Goal: Submit feedback/report problem: Submit feedback/report problem

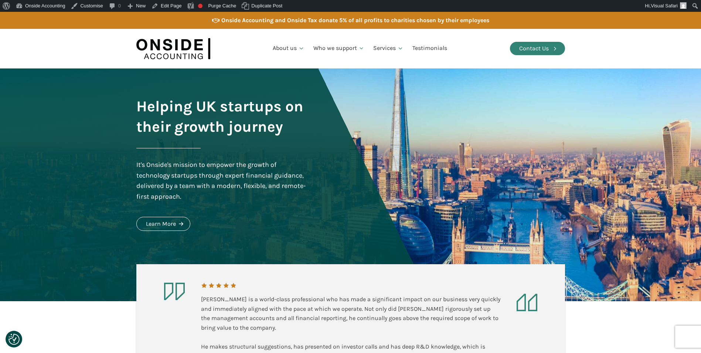
click at [528, 50] on div "Contact Us" at bounding box center [534, 49] width 30 height 10
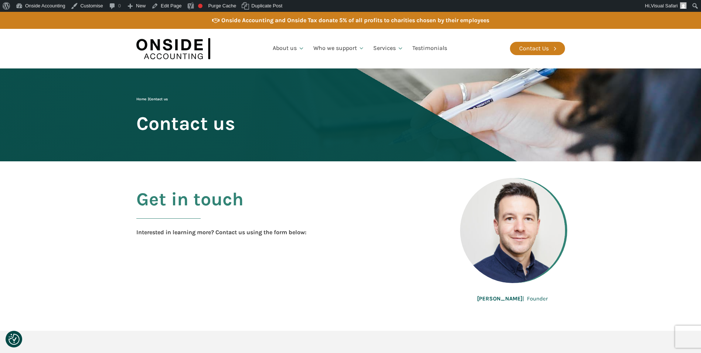
scroll to position [148, 0]
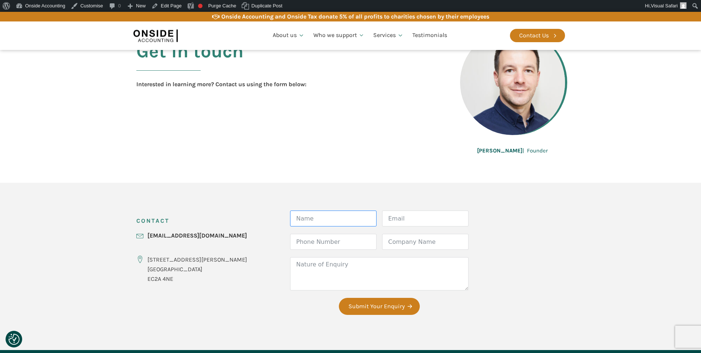
click at [313, 218] on input "Name" at bounding box center [333, 218] width 87 height 16
type input "Niki Hayward"
type input "niki@thevisualsafari.com"
type input "07849085238"
type input "The Visual Safari Design Group"
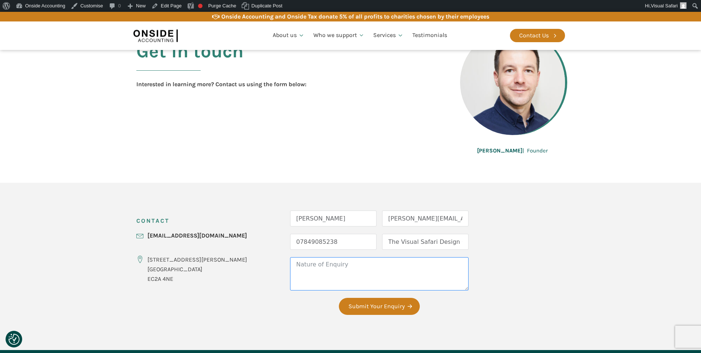
drag, startPoint x: 304, startPoint y: 269, endPoint x: 316, endPoint y: 263, distance: 13.1
click at [304, 268] on textarea "Nature of Enquiry" at bounding box center [379, 273] width 179 height 33
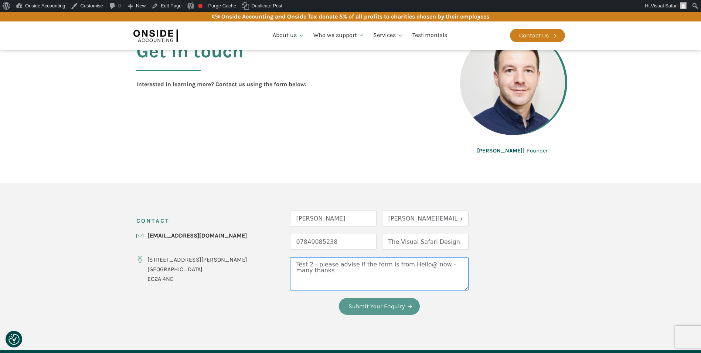
type textarea "Test 2 - please advise if the form is from Hello@ now - many thanks"
click at [352, 310] on button "Submit Your Enquiry" at bounding box center [379, 306] width 81 height 17
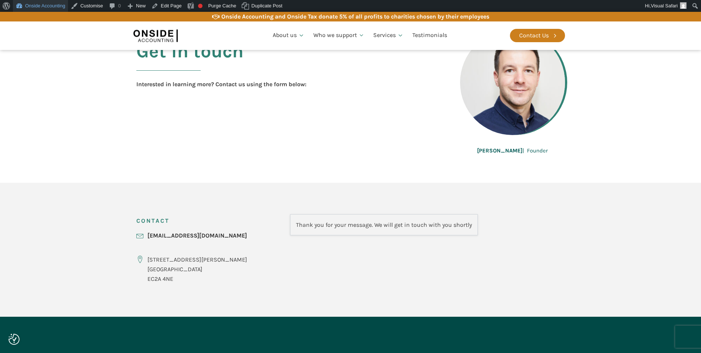
click at [50, 7] on link "Onside Accounting" at bounding box center [40, 6] width 55 height 12
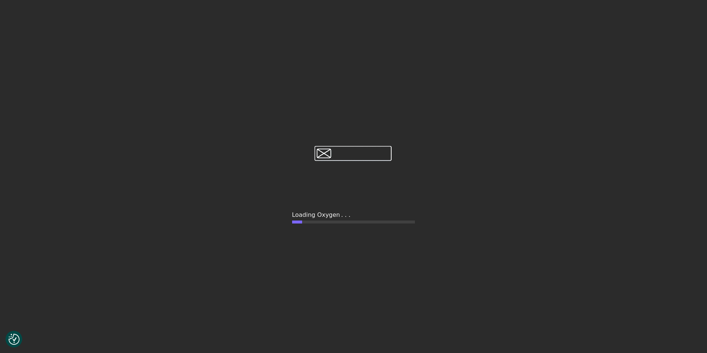
type input "false"
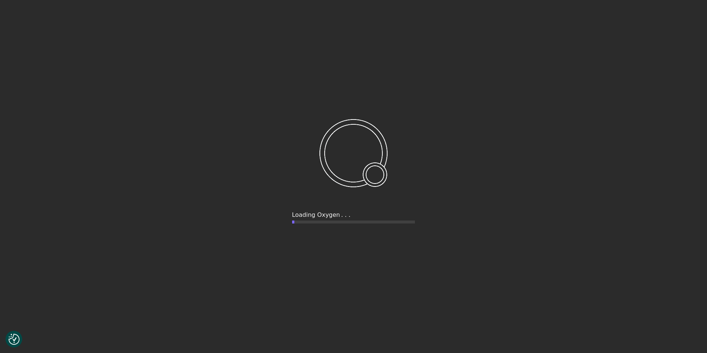
checkbox input "true"
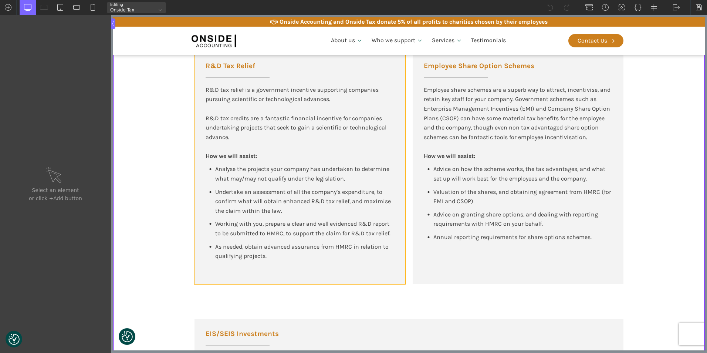
scroll to position [518, 0]
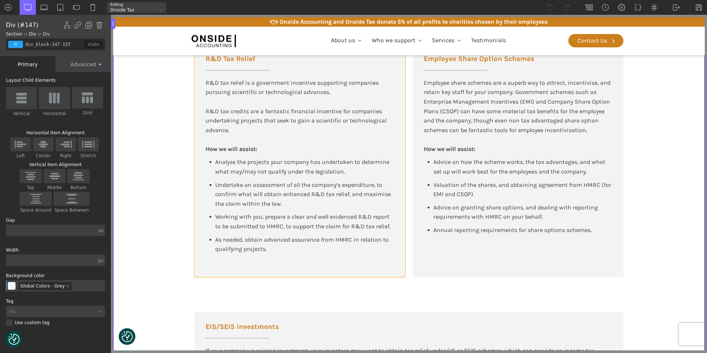
click at [291, 255] on div "R&D Tax Relief R&D tax relief is a government incentive supporting companies pu…" at bounding box center [299, 157] width 211 height 240
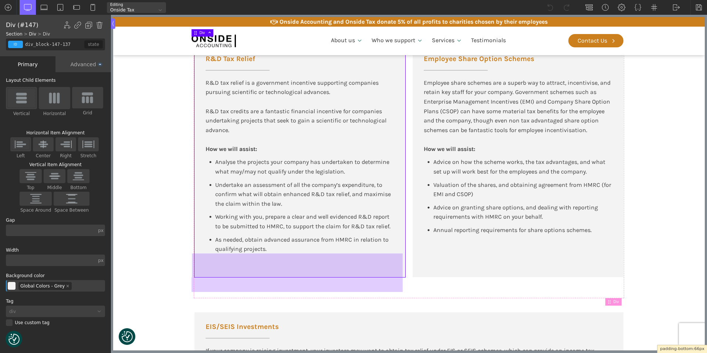
drag, startPoint x: 286, startPoint y: 276, endPoint x: 288, endPoint y: 287, distance: 10.6
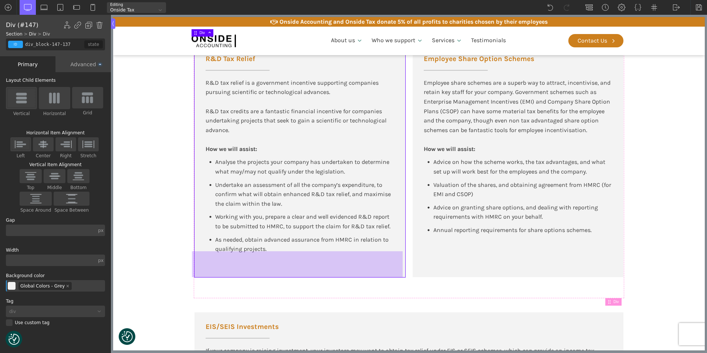
click at [282, 260] on div at bounding box center [297, 264] width 211 height 26
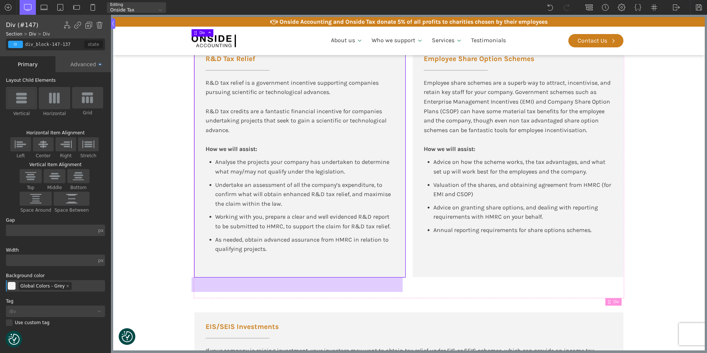
drag, startPoint x: 304, startPoint y: 266, endPoint x: 252, endPoint y: 283, distance: 55.1
drag, startPoint x: 252, startPoint y: 283, endPoint x: 236, endPoint y: 290, distance: 17.4
drag, startPoint x: 236, startPoint y: 290, endPoint x: 201, endPoint y: 299, distance: 36.1
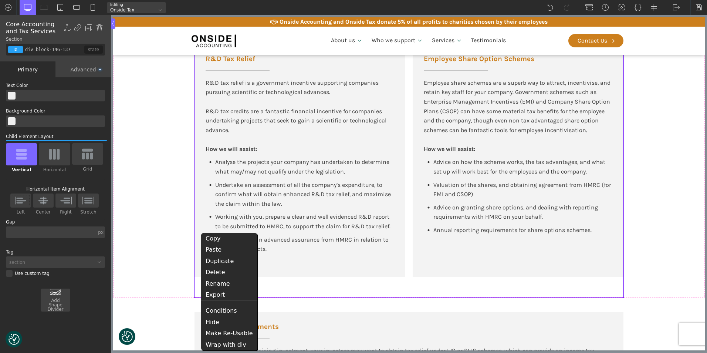
click at [268, 286] on div "R&D Tax Relief R&D tax relief is a government incentive supporting companies pu…" at bounding box center [408, 167] width 429 height 261
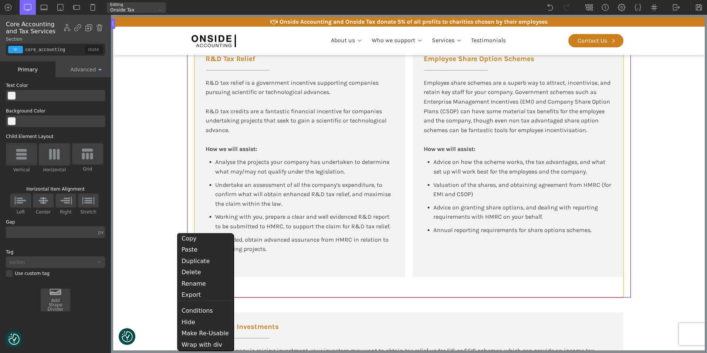
type input "div_block-146-137"
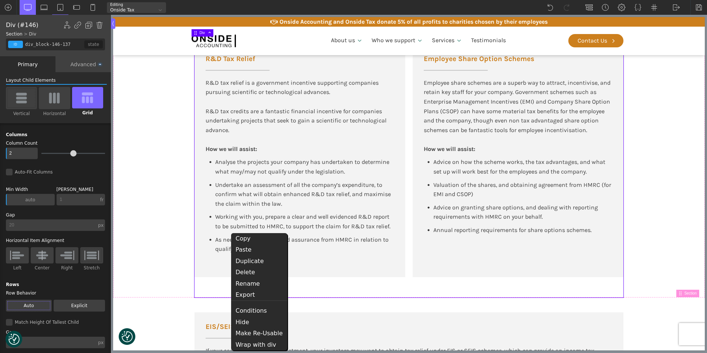
drag, startPoint x: 231, startPoint y: 284, endPoint x: 314, endPoint y: 293, distance: 83.3
click at [314, 293] on div "R&D Tax Relief R&D tax relief is a government incentive supporting companies pu…" at bounding box center [408, 167] width 429 height 261
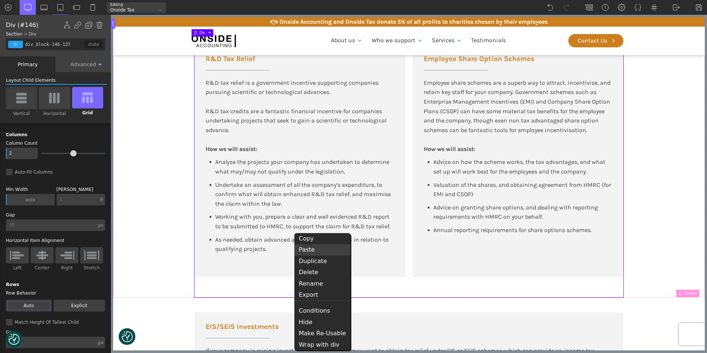
click at [308, 250] on div "Paste" at bounding box center [322, 249] width 56 height 11
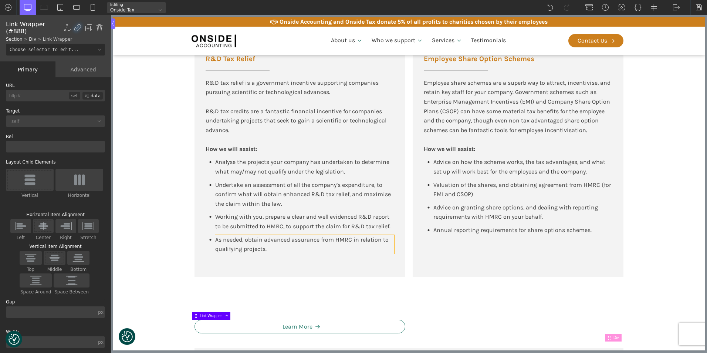
type input "https://onsideaccounting.com/our-services/rd-tax-credits/"
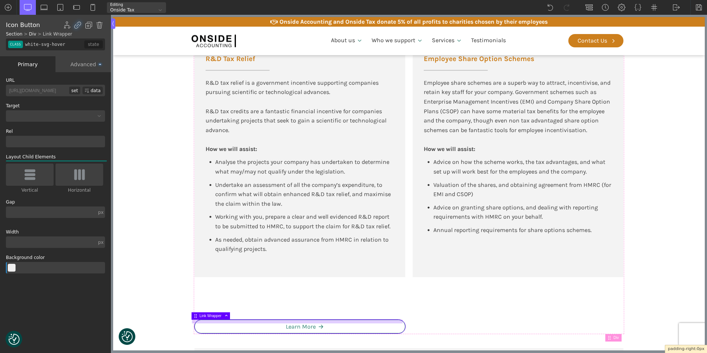
drag, startPoint x: 401, startPoint y: 323, endPoint x: 375, endPoint y: 320, distance: 26.1
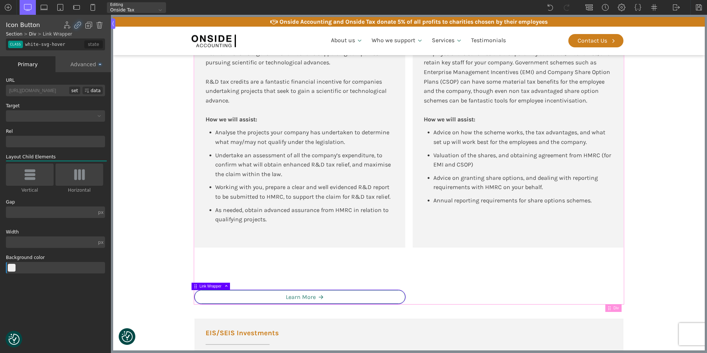
scroll to position [592, 0]
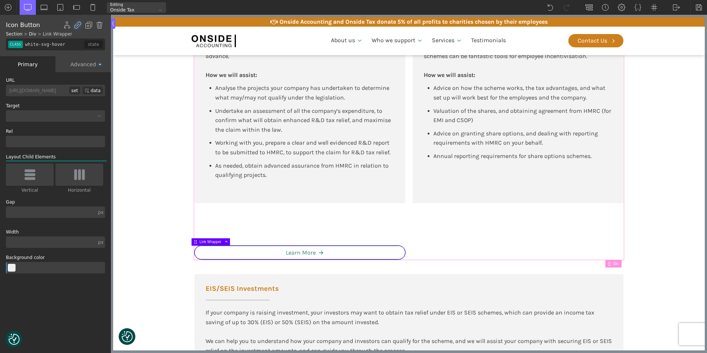
click at [226, 219] on div "R&D Tax Relief R&D tax relief is a government incentive supporting companies pu…" at bounding box center [408, 111] width 429 height 297
type input "div_block-146-137"
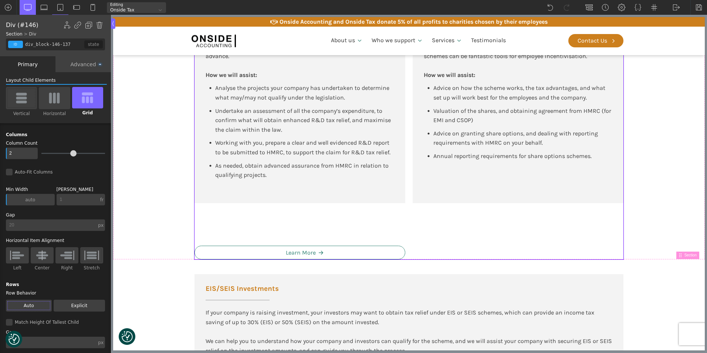
click at [248, 205] on div "R&D Tax Relief R&D tax relief is a government incentive supporting companies pu…" at bounding box center [408, 111] width 429 height 297
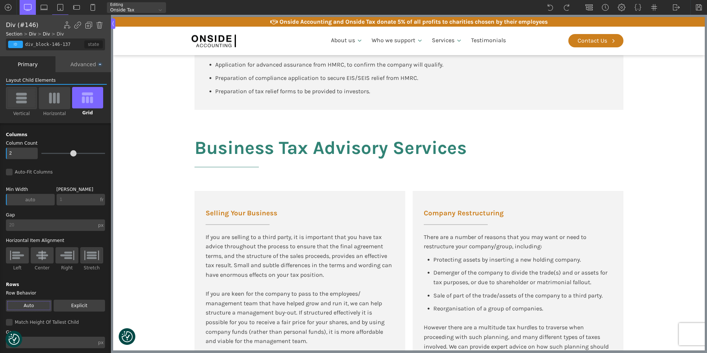
scroll to position [1238, 0]
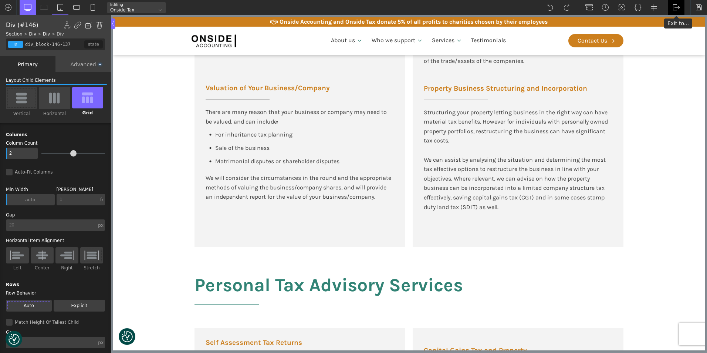
click at [675, 6] on img at bounding box center [676, 7] width 7 height 7
click at [674, 17] on link "WP Admin" at bounding box center [683, 19] width 31 height 12
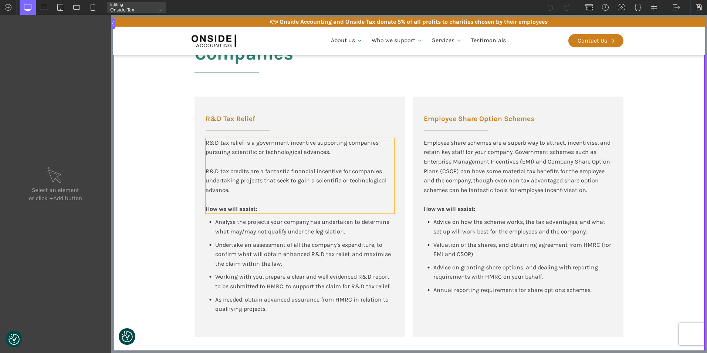
scroll to position [518, 0]
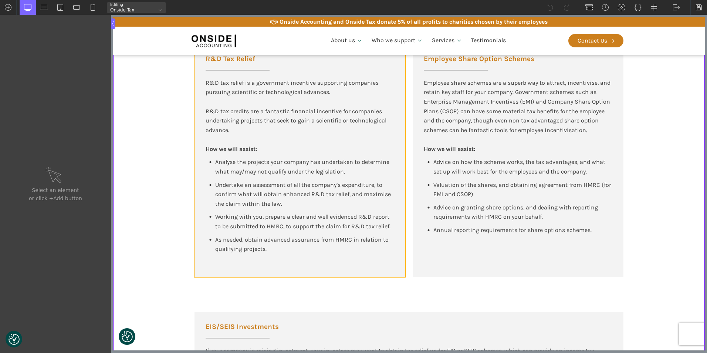
type input "div_block-147-137"
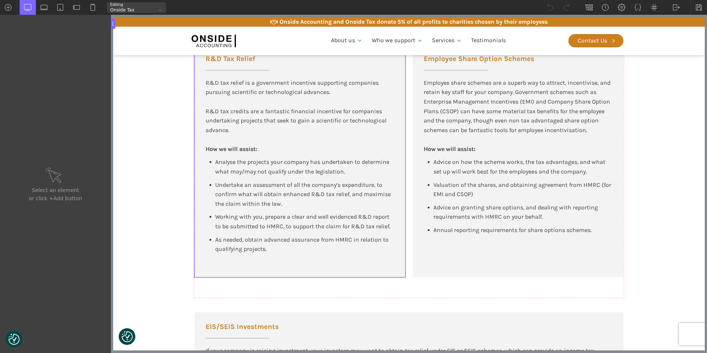
click at [239, 262] on div "R&D Tax Relief R&D tax relief is a government incentive supporting companies pu…" at bounding box center [299, 157] width 211 height 240
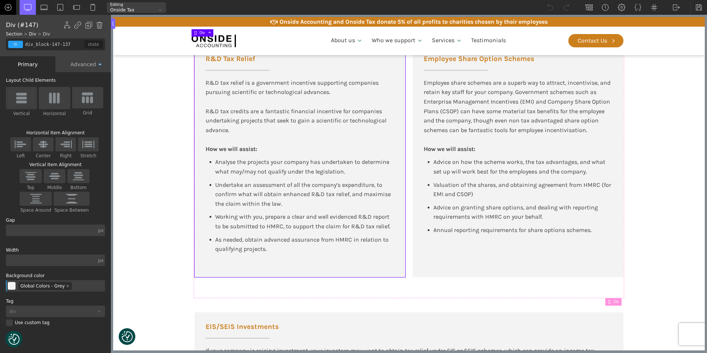
click at [9, 9] on img at bounding box center [7, 7] width 7 height 7
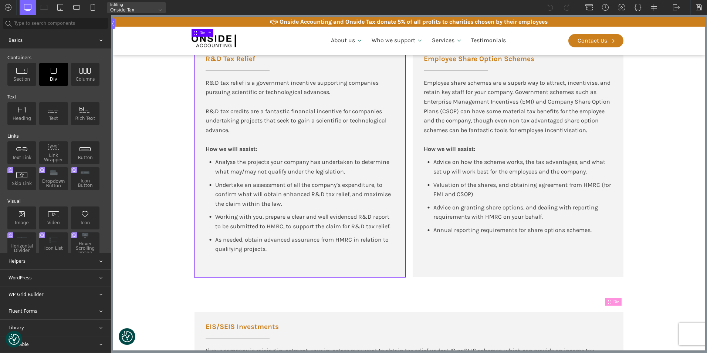
click at [53, 76] on div "Div" at bounding box center [53, 74] width 29 height 23
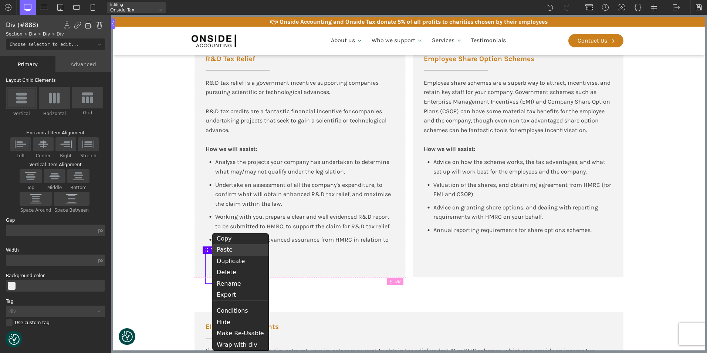
click at [228, 251] on div "Paste" at bounding box center [240, 249] width 56 height 11
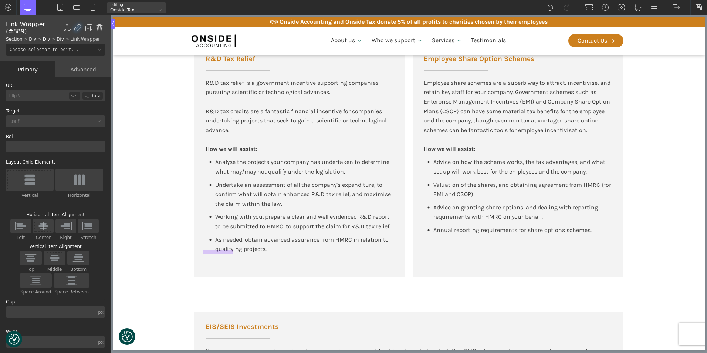
type input "https://onsideaccounting.com/our-services/rd-tax-credits/"
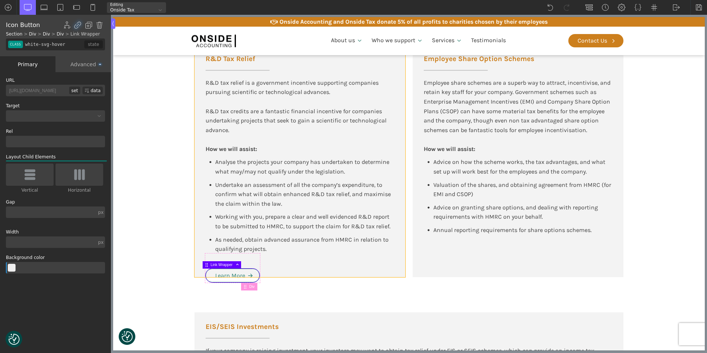
type input "div_block-147-137"
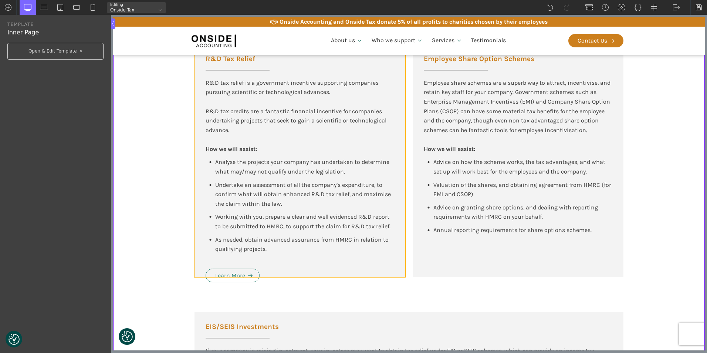
type input "div_block-147-137"
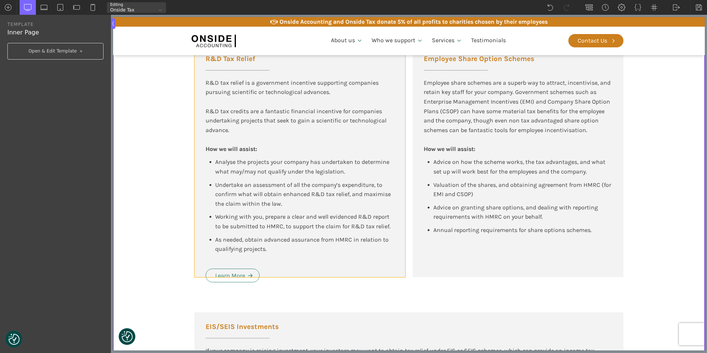
type input "div_block-147-137"
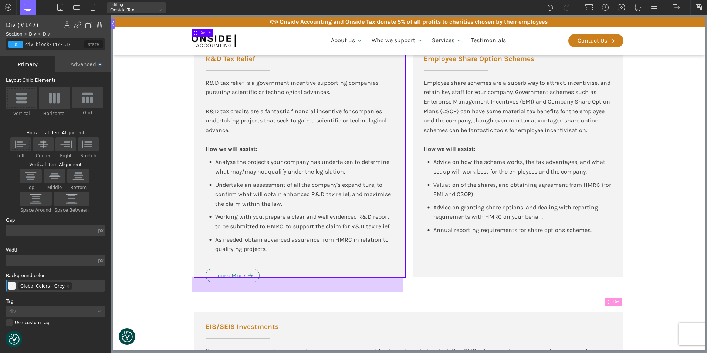
drag, startPoint x: 271, startPoint y: 276, endPoint x: 270, endPoint y: 291, distance: 15.6
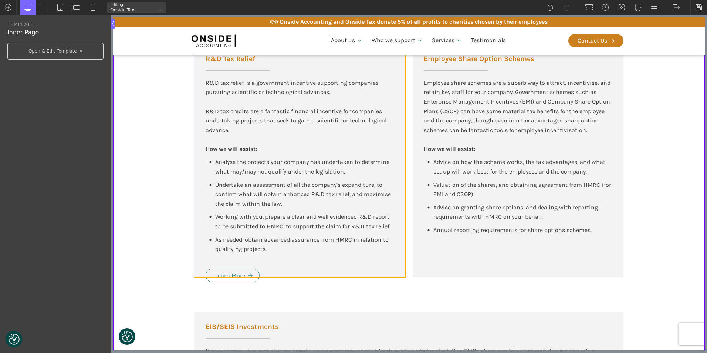
type input "div_block-147-137"
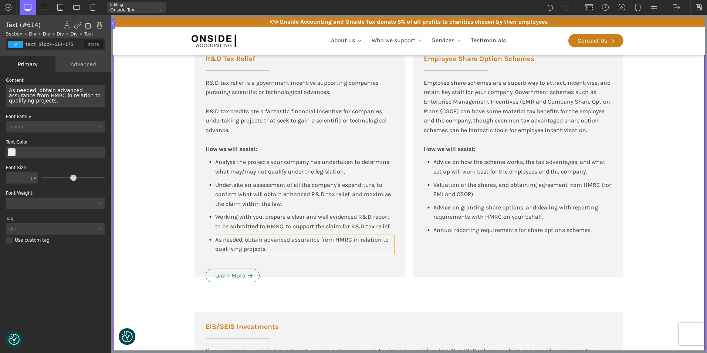
click at [276, 247] on div "As needed, obtain advanced assurance from HMRC in relation to qualifying projec…" at bounding box center [304, 244] width 179 height 19
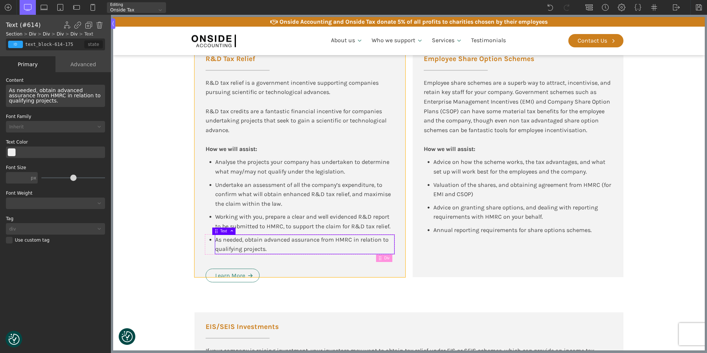
type input "div_block-147-137"
click at [265, 260] on div "R&D Tax Relief R&D tax relief is a government incentive supporting companies pu…" at bounding box center [299, 157] width 211 height 240
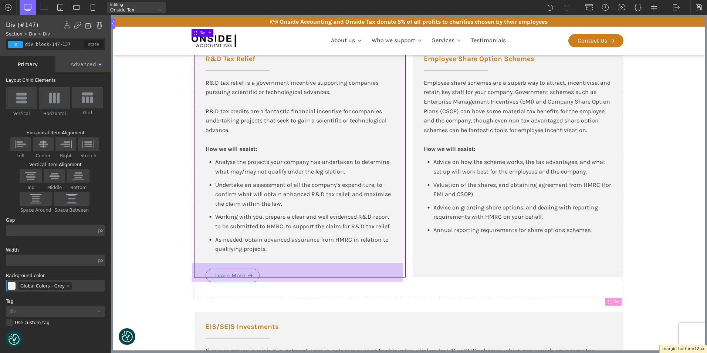
drag, startPoint x: 197, startPoint y: 277, endPoint x: 202, endPoint y: 267, distance: 11.4
drag, startPoint x: 200, startPoint y: 278, endPoint x: 200, endPoint y: 270, distance: 8.1
click at [261, 275] on div at bounding box center [297, 270] width 211 height 14
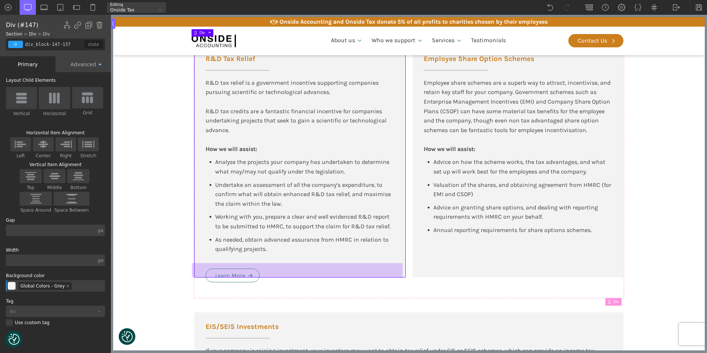
click at [274, 260] on div "R&D Tax Relief R&D tax relief is a government incentive supporting companies pu…" at bounding box center [299, 157] width 211 height 240
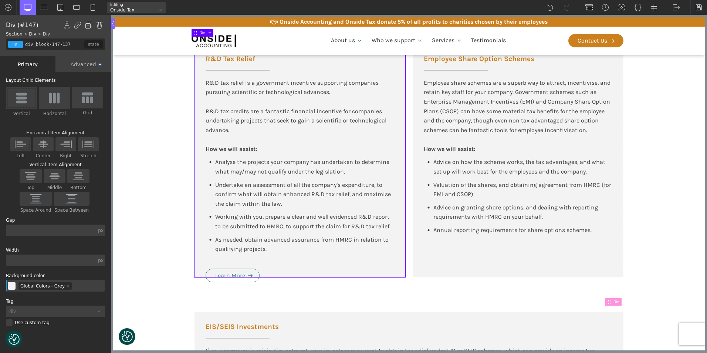
click at [287, 262] on div "R&D Tax Relief R&D tax relief is a government incentive supporting companies pu…" at bounding box center [299, 157] width 211 height 240
click at [89, 62] on div "Advanced" at bounding box center [82, 64] width 55 height 16
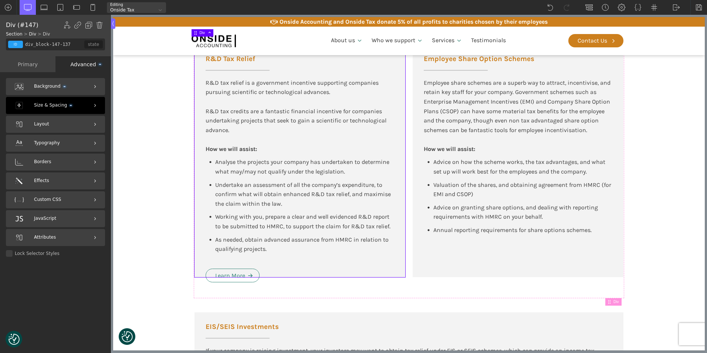
click at [65, 106] on span "Size & Spacing" at bounding box center [53, 105] width 38 height 7
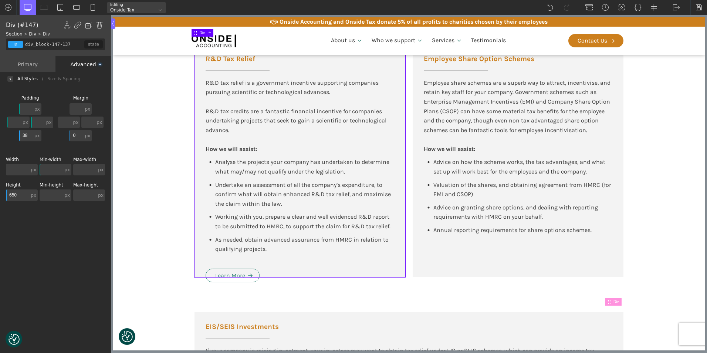
click at [30, 135] on input "38" at bounding box center [26, 135] width 14 height 11
click at [30, 135] on input "50" at bounding box center [26, 135] width 14 height 11
click at [30, 135] on input "80" at bounding box center [26, 135] width 14 height 11
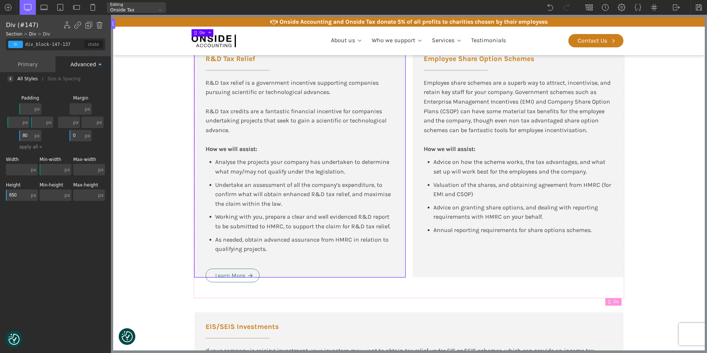
click at [30, 135] on input "80" at bounding box center [26, 135] width 14 height 11
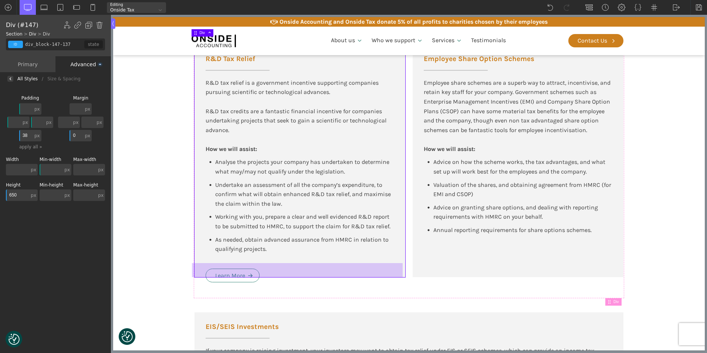
click at [318, 265] on div at bounding box center [297, 270] width 211 height 14
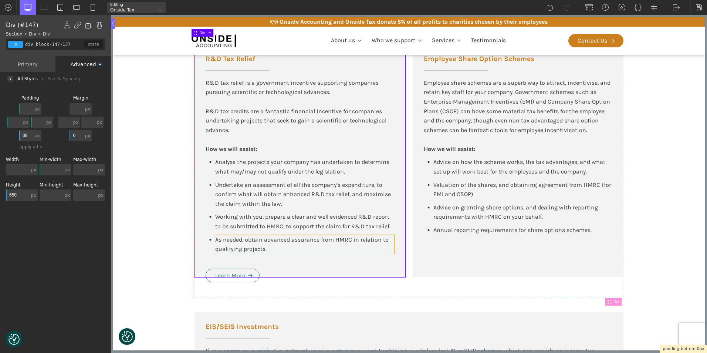
drag, startPoint x: 316, startPoint y: 265, endPoint x: 318, endPoint y: 238, distance: 27.4
type input "0"
click at [278, 264] on div "R&D Tax Relief R&D tax relief is a government incentive supporting companies pu…" at bounding box center [299, 157] width 211 height 240
click at [35, 64] on div "Primary" at bounding box center [27, 64] width 55 height 16
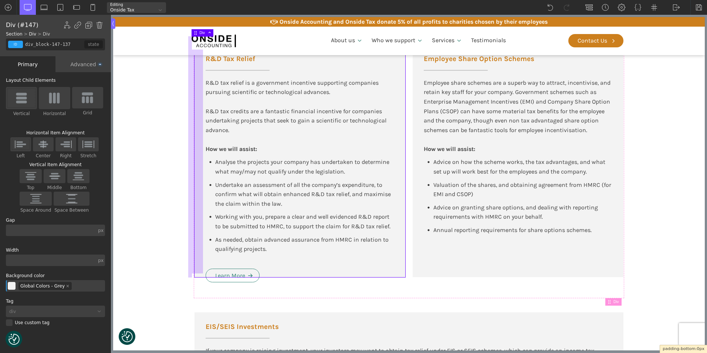
drag, startPoint x: 193, startPoint y: 274, endPoint x: 193, endPoint y: 245, distance: 29.2
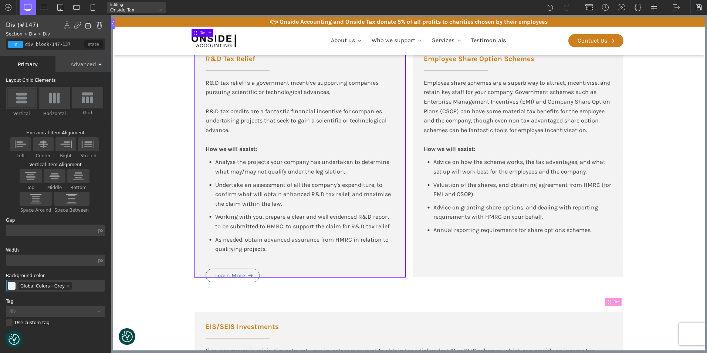
click at [279, 265] on div "R&D Tax Relief R&D tax relief is a government incentive supporting companies pu…" at bounding box center [299, 157] width 211 height 240
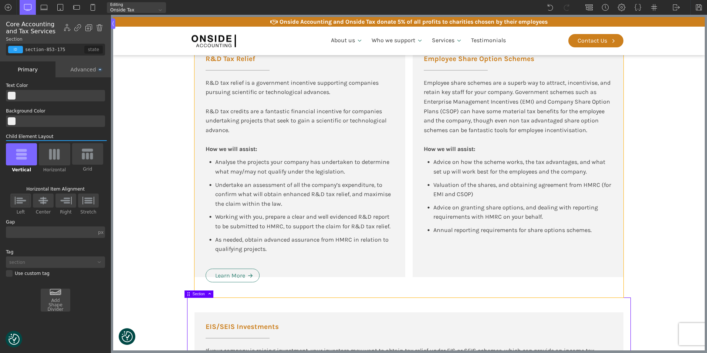
type input "div_block-146-137"
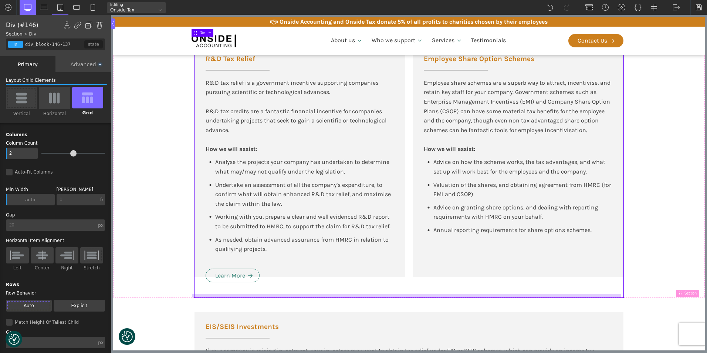
click at [285, 293] on div "R&D Tax Relief R&D tax relief is a government incentive supporting companies pu…" at bounding box center [408, 167] width 429 height 261
type input "div_block-147-137"
type input "color(10)"
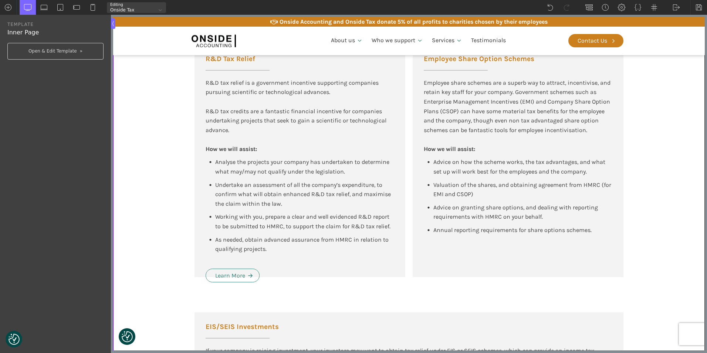
type input "div_block-147-137"
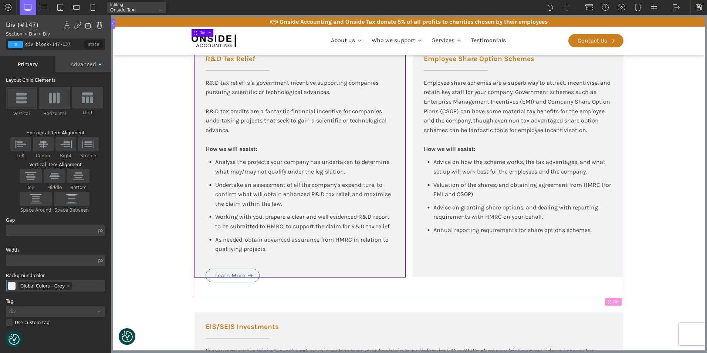
drag, startPoint x: 290, startPoint y: 274, endPoint x: 292, endPoint y: 282, distance: 8.2
click at [292, 282] on div "R&D Tax Relief R&D tax relief is a government incentive supporting companies pu…" at bounding box center [408, 167] width 429 height 261
click at [285, 268] on div "R&D Tax Relief R&D tax relief is a government incentive supporting companies pu…" at bounding box center [299, 157] width 211 height 240
click at [74, 61] on div "Advanced" at bounding box center [82, 64] width 55 height 16
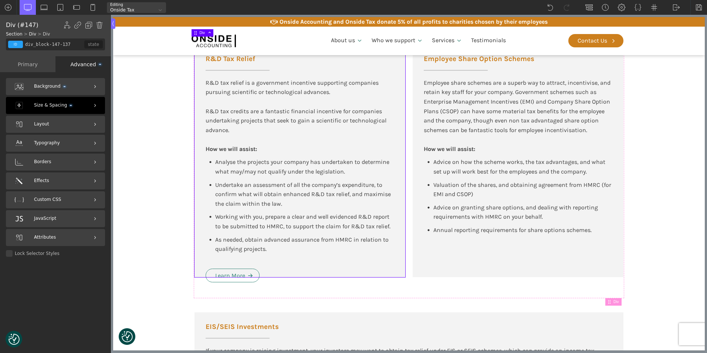
click at [61, 102] on span "Size & Spacing" at bounding box center [53, 105] width 38 height 7
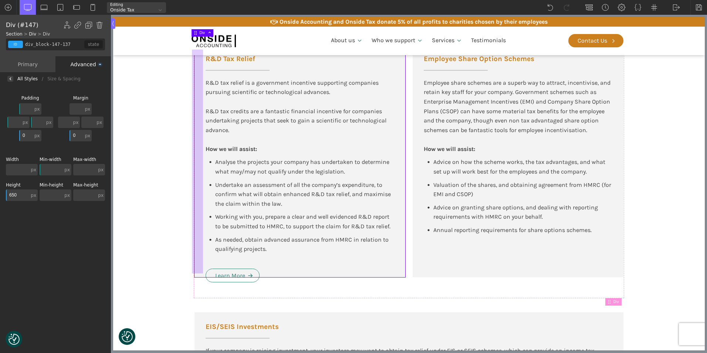
click at [199, 258] on div at bounding box center [197, 162] width 11 height 224
click at [315, 261] on div "R&D Tax Relief R&D tax relief is a government incentive supporting companies pu…" at bounding box center [299, 157] width 211 height 240
click at [33, 135] on input "0" at bounding box center [26, 135] width 14 height 11
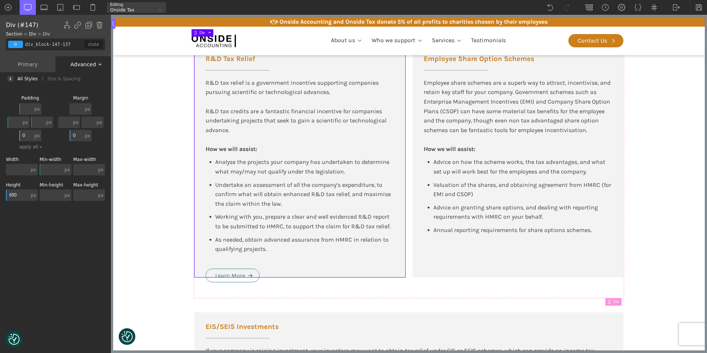
click at [33, 135] on input "0" at bounding box center [26, 135] width 14 height 11
drag, startPoint x: 33, startPoint y: 135, endPoint x: 20, endPoint y: 135, distance: 12.9
click at [20, 135] on div "100 px px % em rem auto vw vh none" at bounding box center [30, 135] width 22 height 11
type input "0"
click at [79, 132] on input "0" at bounding box center [77, 135] width 14 height 11
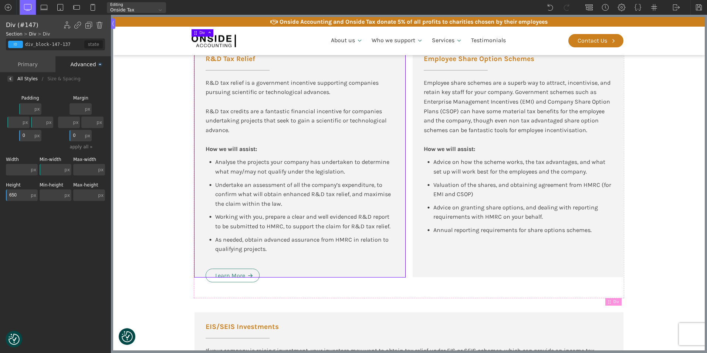
click at [79, 132] on input "0" at bounding box center [77, 135] width 14 height 11
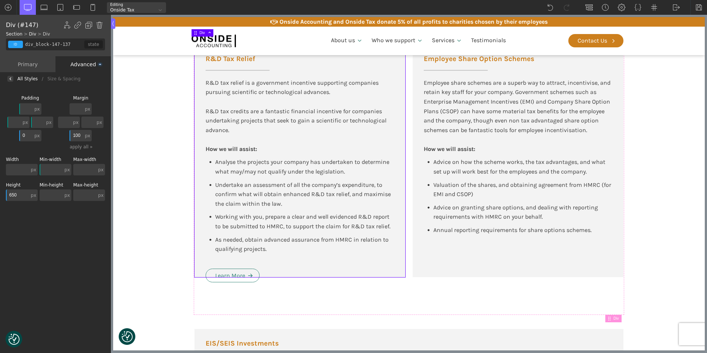
click at [79, 132] on input "100" at bounding box center [77, 135] width 14 height 11
type input "0"
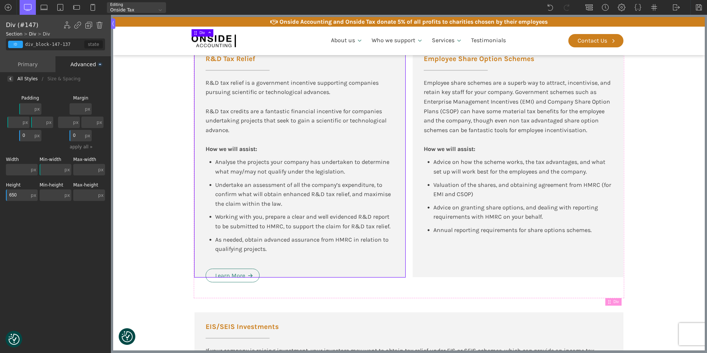
click at [25, 194] on input "650" at bounding box center [17, 194] width 23 height 11
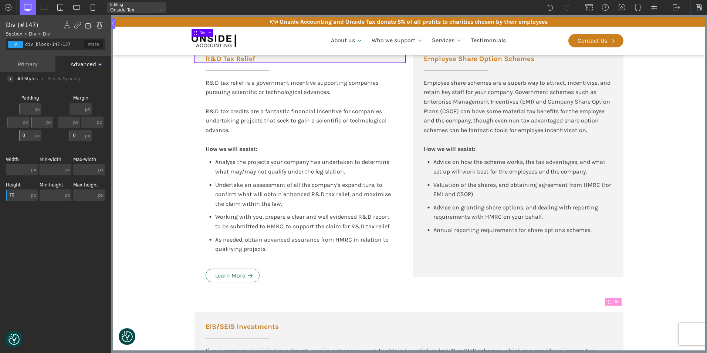
type input "700"
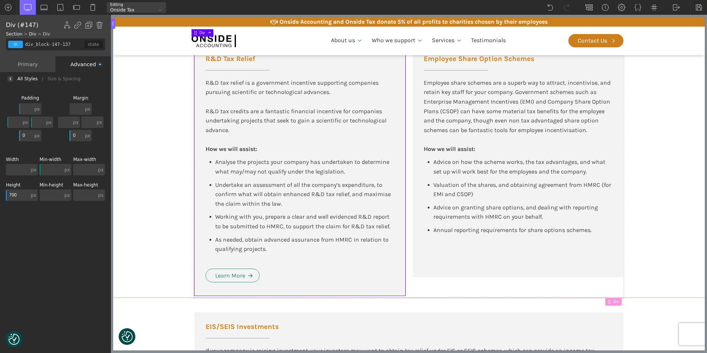
click at [170, 224] on section "Tax Advisory for New Tech and High-Growth Companies R&D Tax Relief R&D tax reli…" at bounding box center [409, 122] width 592 height 350
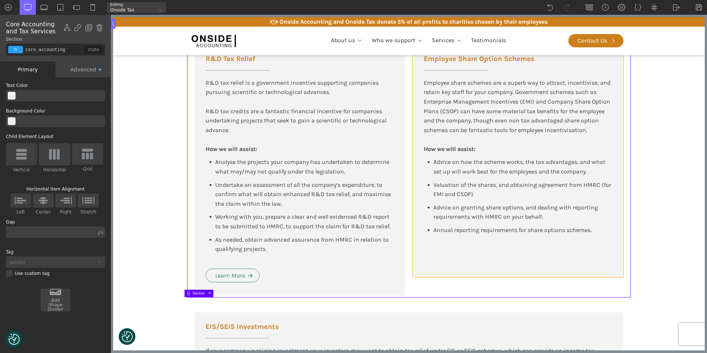
type input "div_block-157-137"
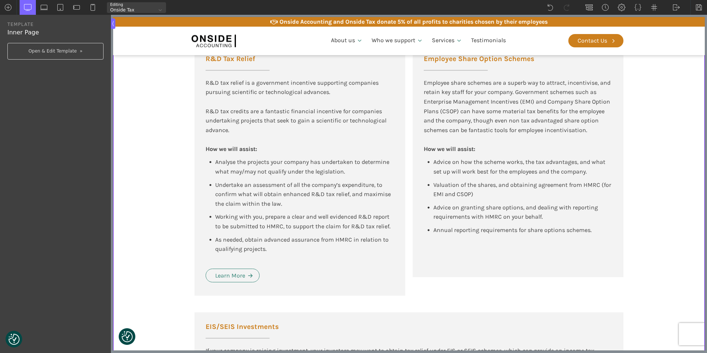
type input "div_block-157-137"
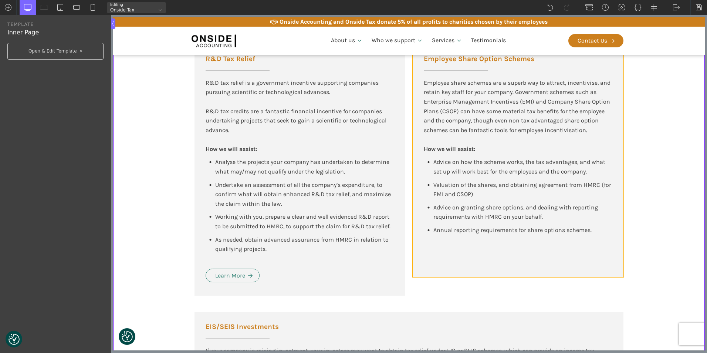
type input "div_block-157-137"
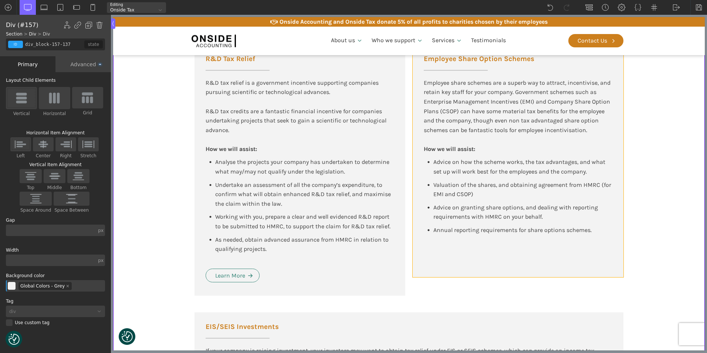
click at [427, 257] on div "Employee Share Option Schemes Employee share schemes are a superb way to attrac…" at bounding box center [518, 157] width 211 height 240
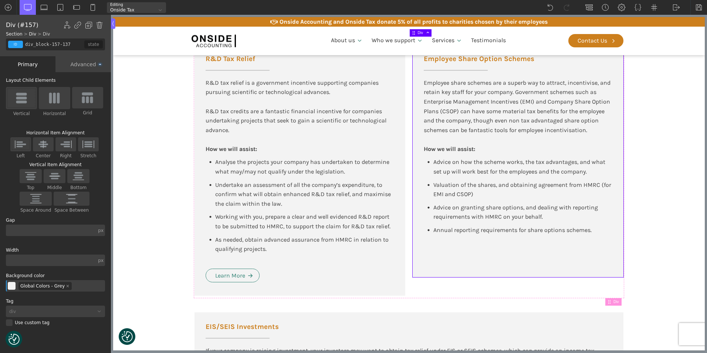
click at [84, 65] on div "Advanced" at bounding box center [82, 64] width 55 height 16
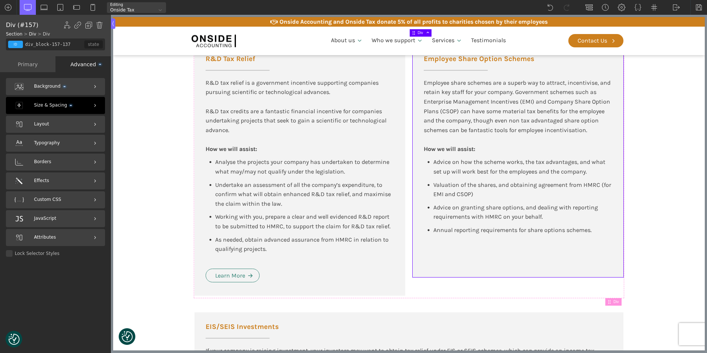
click at [51, 106] on span "Size & Spacing" at bounding box center [53, 105] width 38 height 7
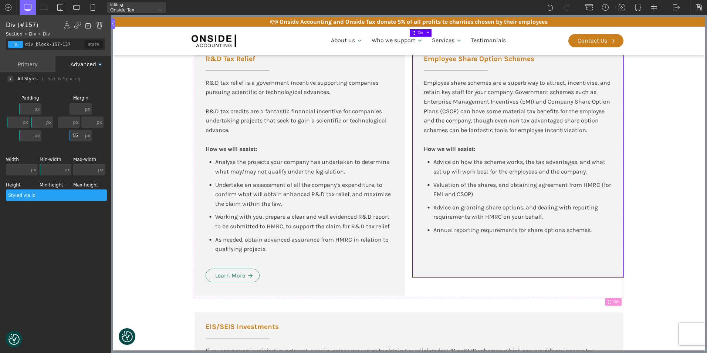
click at [11, 195] on div at bounding box center [56, 194] width 101 height 11
click at [21, 192] on input "650" at bounding box center [17, 194] width 23 height 11
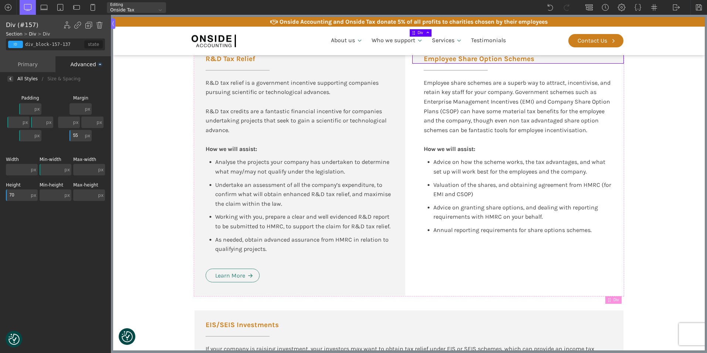
type input "700"
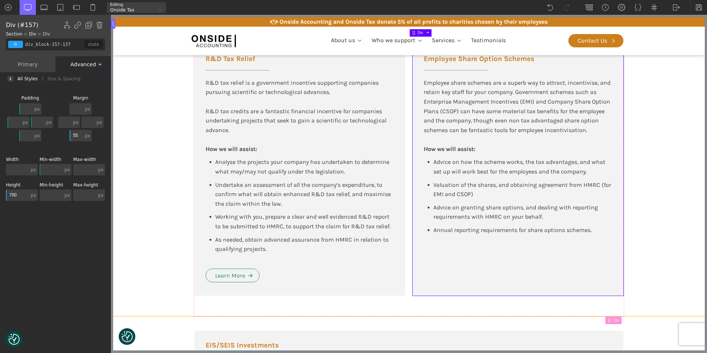
click at [644, 247] on section "Tax Advisory for New Tech and High-Growth Companies R&D Tax Relief R&D tax reli…" at bounding box center [409, 131] width 592 height 368
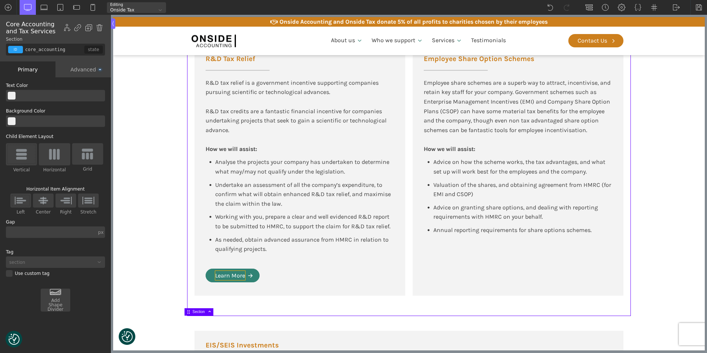
type input "text_block-891-175"
click at [233, 275] on div "Learn More" at bounding box center [230, 276] width 30 height 10
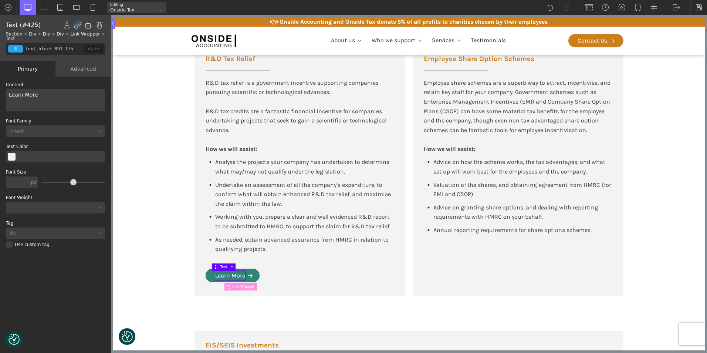
click at [223, 275] on div "Learn More" at bounding box center [230, 276] width 30 height 10
type input "white-svg-hover"
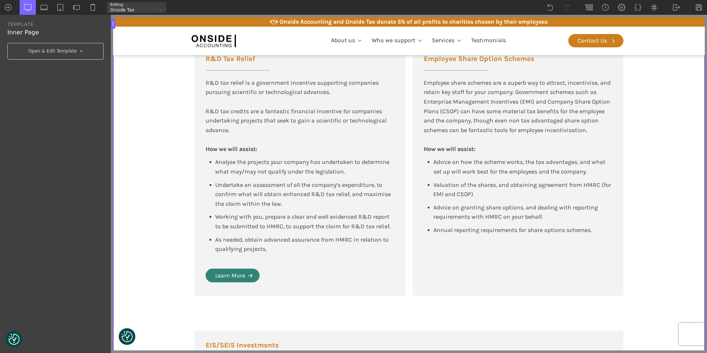
click at [253, 278] on link "Learn More" at bounding box center [233, 275] width 54 height 14
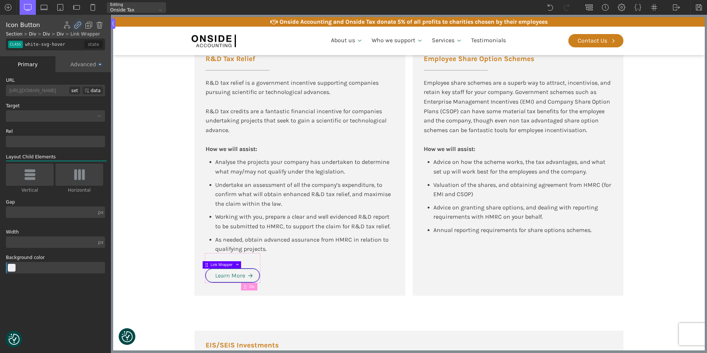
click at [73, 88] on div "set" at bounding box center [74, 91] width 11 height 8
type input "https://onsideaccounting.com/our-services/rd-tax-credits/"
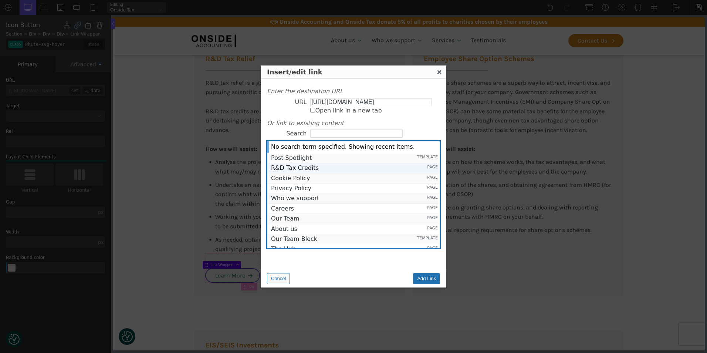
click at [292, 168] on span "R&D Tax Credits" at bounding box center [341, 168] width 141 height 7
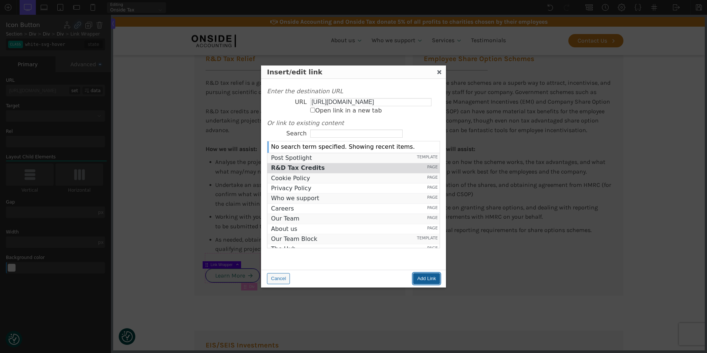
click at [421, 276] on input "Add Link" at bounding box center [426, 278] width 27 height 11
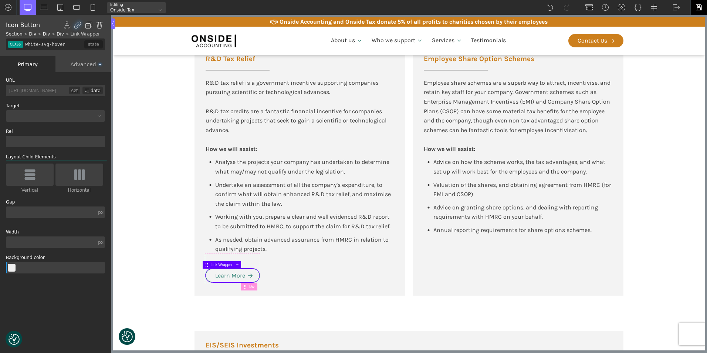
click at [701, 4] on img at bounding box center [698, 7] width 7 height 7
click at [698, 5] on img at bounding box center [698, 7] width 7 height 7
click at [676, 5] on img at bounding box center [676, 7] width 7 height 7
click at [675, 18] on link "WP Admin" at bounding box center [683, 19] width 31 height 12
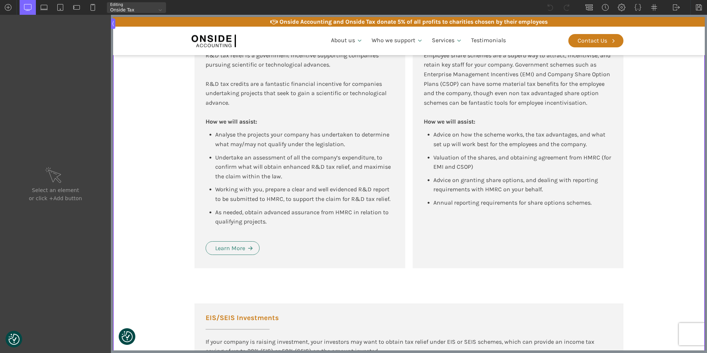
scroll to position [555, 0]
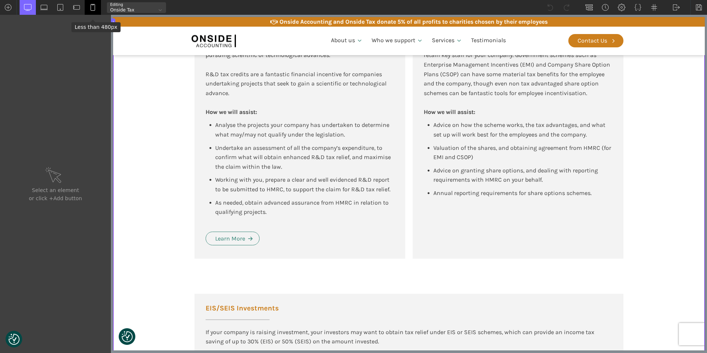
click at [95, 10] on img at bounding box center [92, 7] width 7 height 7
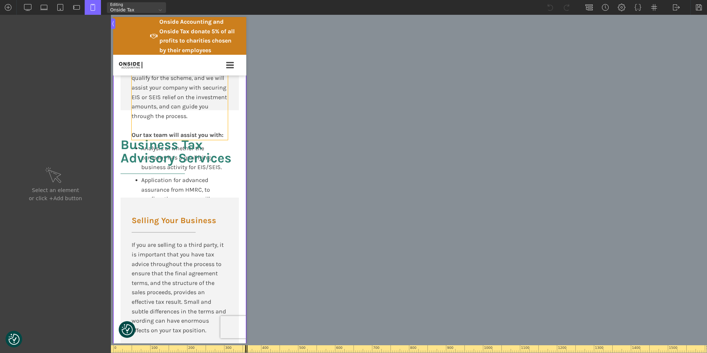
scroll to position [1646, 0]
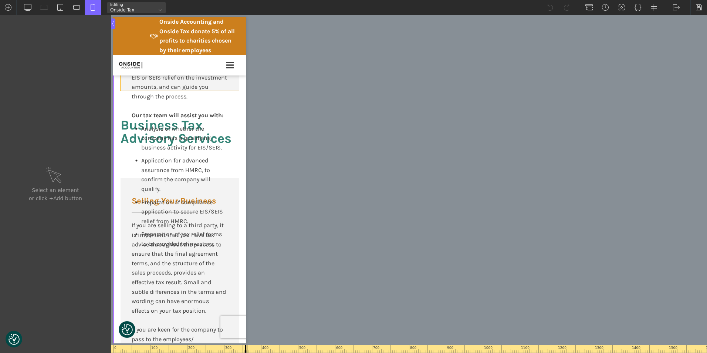
click at [229, 110] on div "Business Tax Advisory Services Selling Your Business If you are selling to a th…" at bounding box center [179, 319] width 133 height 457
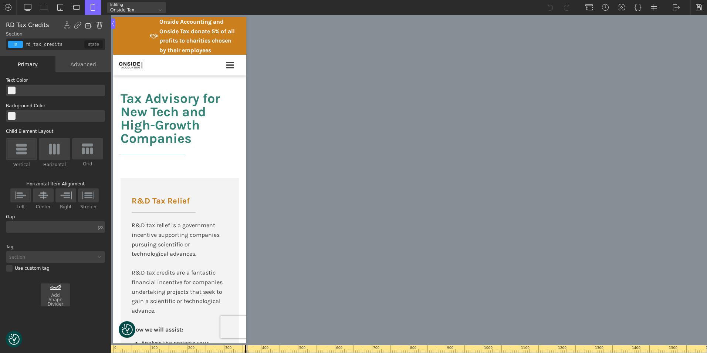
scroll to position [833, 0]
click at [172, 203] on div "R&D Tax Relief R&D tax relief is a government incentive supporting companies pu…" at bounding box center [180, 306] width 118 height 259
type input "div_block-147-137"
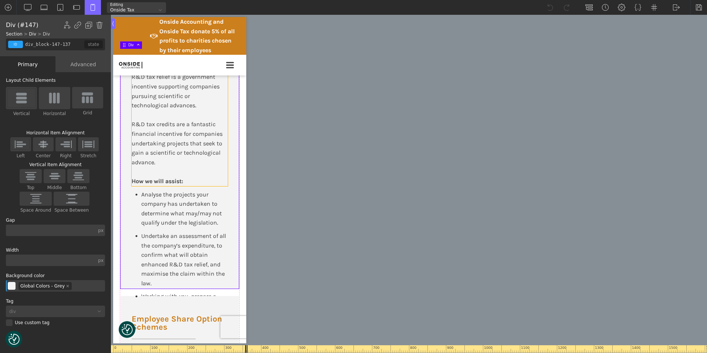
scroll to position [1055, 0]
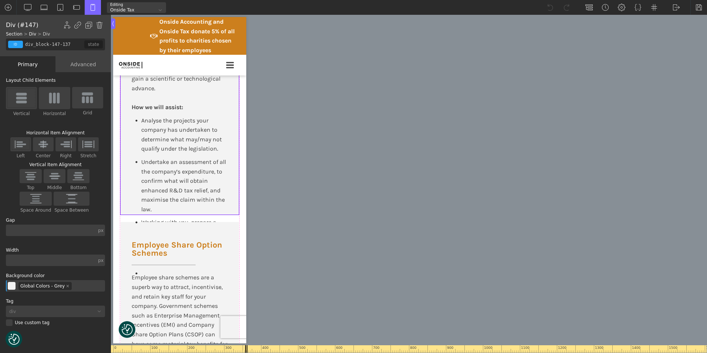
click at [84, 63] on div "Advanced" at bounding box center [82, 64] width 55 height 16
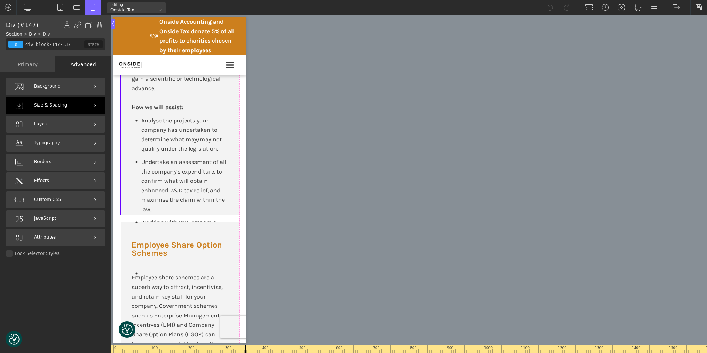
click at [55, 105] on span "Size & Spacing" at bounding box center [50, 105] width 33 height 7
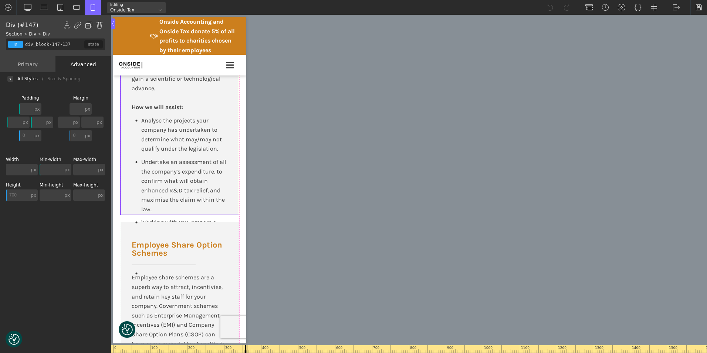
click at [18, 190] on input "700" at bounding box center [17, 194] width 23 height 11
click at [20, 195] on input "700" at bounding box center [17, 194] width 23 height 11
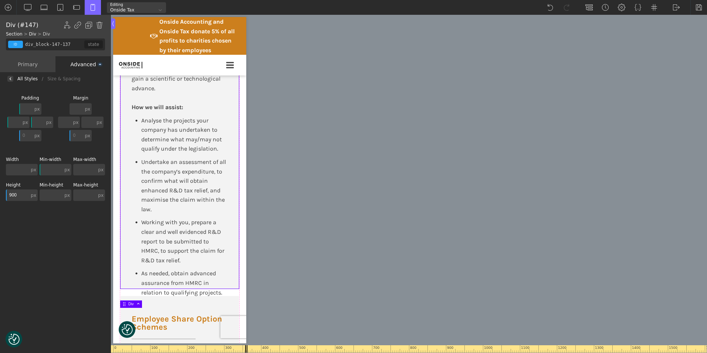
click at [20, 195] on input "900" at bounding box center [17, 194] width 23 height 11
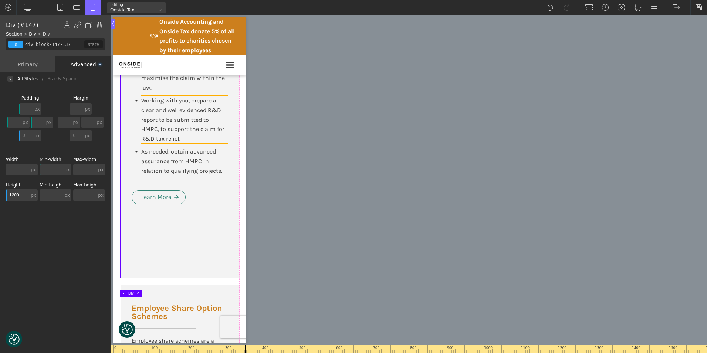
scroll to position [1203, 0]
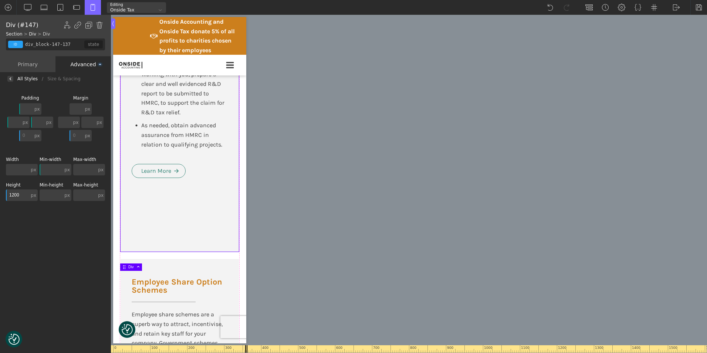
drag, startPoint x: 22, startPoint y: 193, endPoint x: 7, endPoint y: 195, distance: 15.0
click at [7, 195] on input "1200" at bounding box center [17, 194] width 23 height 11
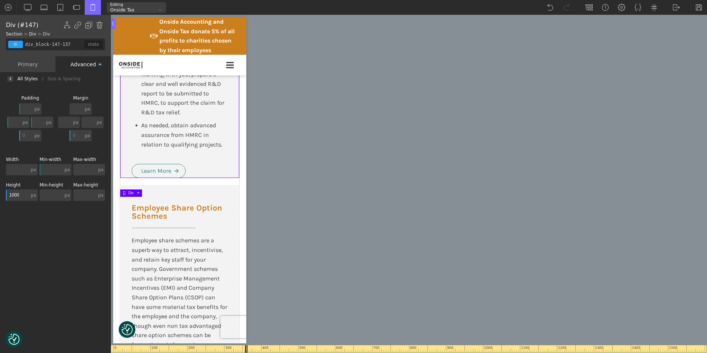
click at [22, 224] on div "Background Size & Spacing Padding px px % em rem auto vw vh none px px % em rem…" at bounding box center [55, 219] width 111 height 269
click at [14, 195] on input "1000" at bounding box center [17, 194] width 23 height 11
click at [13, 194] on input "1000" at bounding box center [17, 194] width 23 height 11
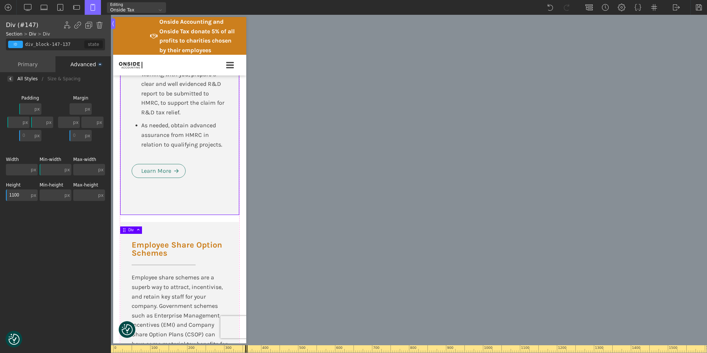
drag, startPoint x: 13, startPoint y: 194, endPoint x: 18, endPoint y: 194, distance: 5.2
click at [18, 194] on input "1100" at bounding box center [17, 194] width 23 height 11
type input "0"
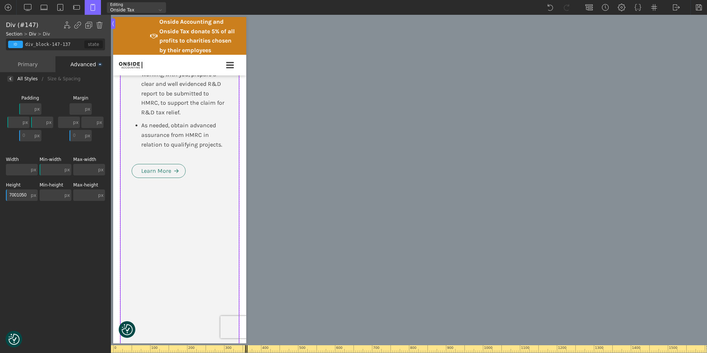
click at [18, 194] on input "7001050" at bounding box center [17, 194] width 23 height 11
click at [16, 193] on input "7001050" at bounding box center [17, 194] width 23 height 11
drag, startPoint x: 16, startPoint y: 193, endPoint x: 4, endPoint y: 193, distance: 12.2
click at [4, 193] on div "Background Size & Spacing Padding px px % em rem auto vw vh none px px % em rem…" at bounding box center [55, 219] width 111 height 269
type input "1050"
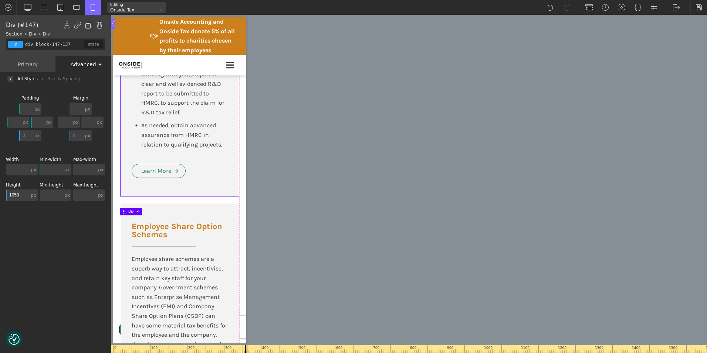
click at [238, 232] on div "Tax Advisory for New Tech and High-Growth Companies R&D Tax Relief R&D tax reli…" at bounding box center [179, 94] width 133 height 776
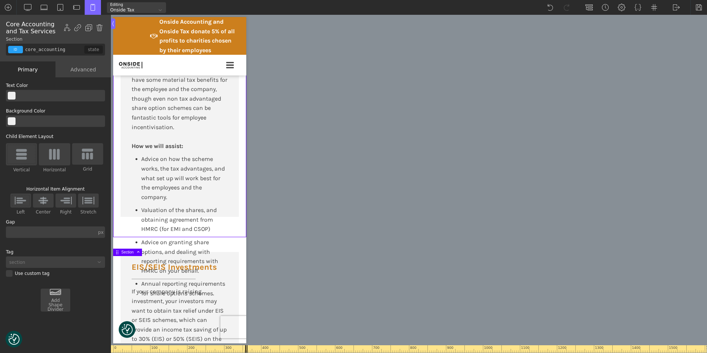
scroll to position [1462, 0]
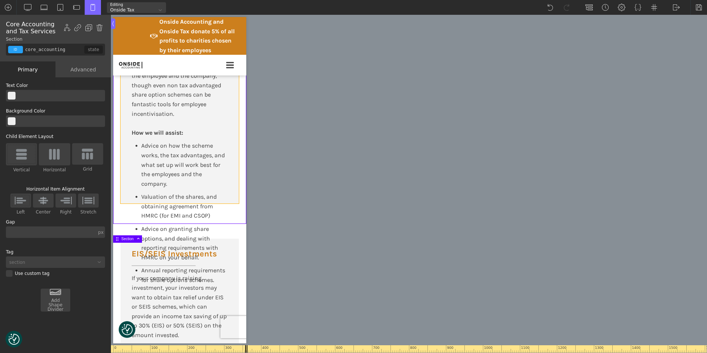
type input "div_block-157-137"
click at [230, 203] on div "Employee Share Option Schemes Employee share schemes are a superb way to attrac…" at bounding box center [180, 74] width 118 height 259
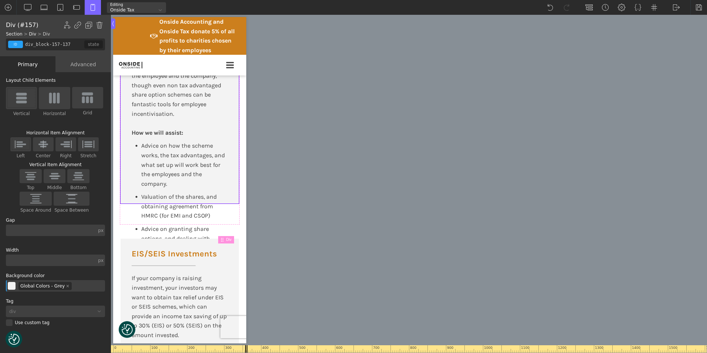
click at [73, 62] on div "Advanced" at bounding box center [82, 64] width 55 height 16
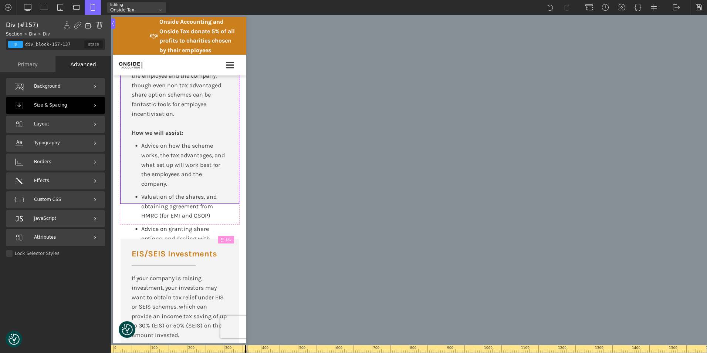
click at [51, 101] on div "Size & Spacing" at bounding box center [55, 105] width 99 height 17
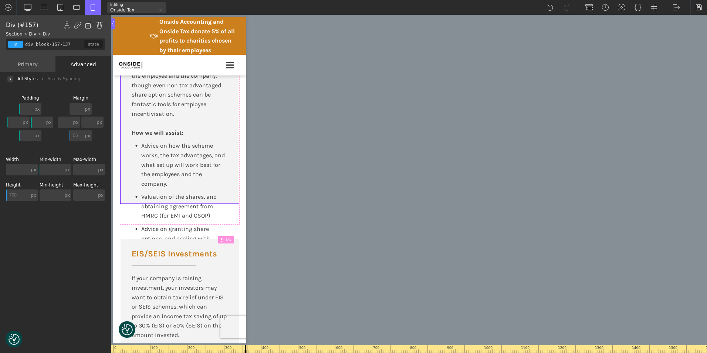
click at [17, 191] on input "700" at bounding box center [17, 194] width 23 height 11
click at [17, 194] on input "700" at bounding box center [17, 194] width 23 height 11
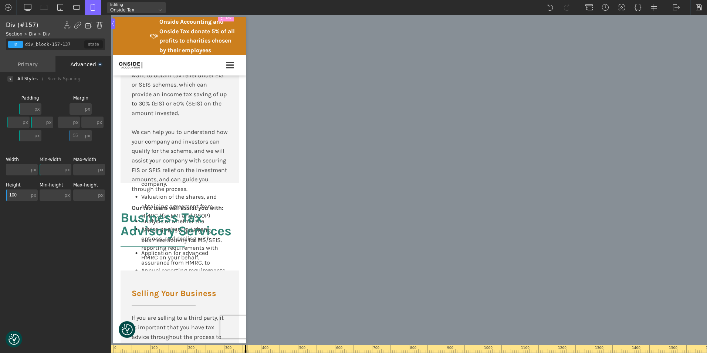
type input "1000"
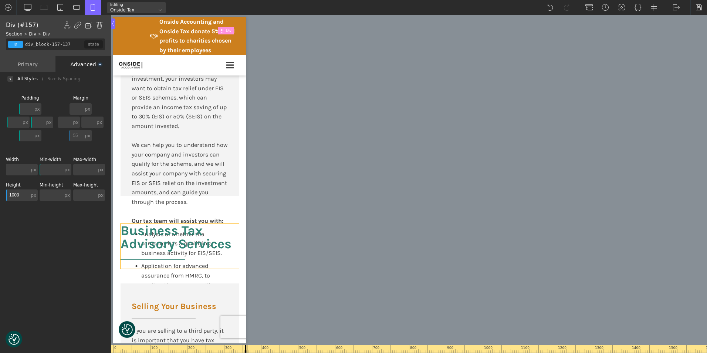
scroll to position [1794, 0]
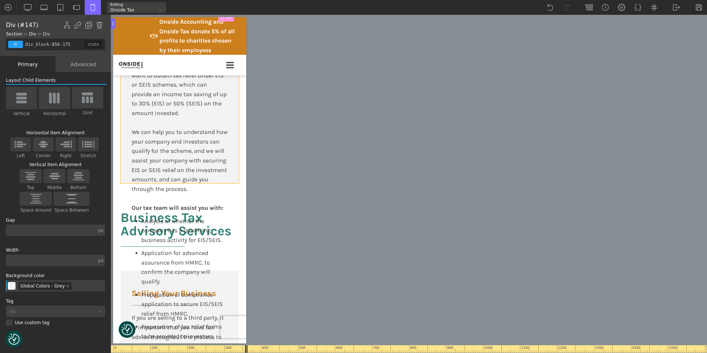
click at [231, 195] on body "We value your privacy We use cookies to enhance your browsing experience, serve…" at bounding box center [179, 168] width 133 height 3733
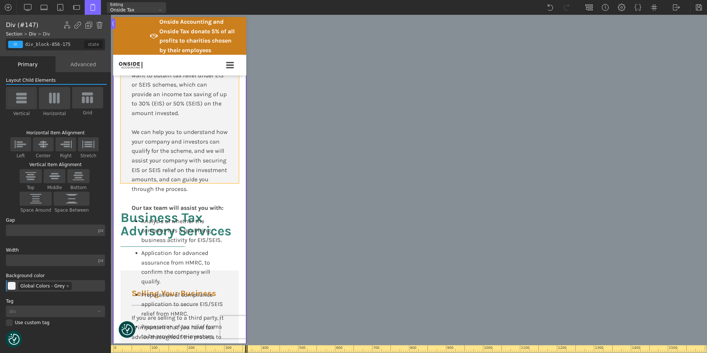
click at [227, 177] on body "We value your privacy We use cookies to enhance your browsing experience, serve…" at bounding box center [179, 168] width 133 height 3733
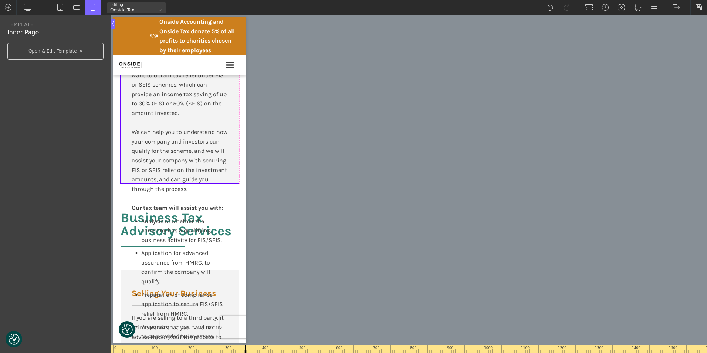
click at [227, 179] on body "We value your privacy We use cookies to enhance your browsing experience, serve…" at bounding box center [179, 168] width 133 height 3733
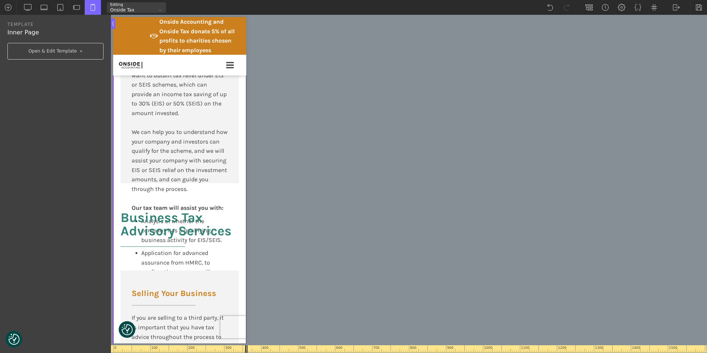
type input "div_block-856-175"
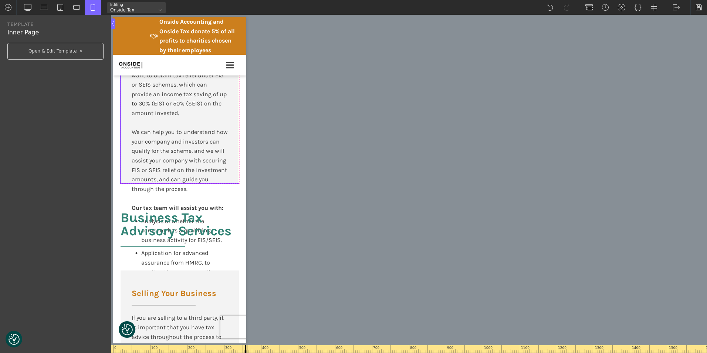
click at [233, 179] on body "We value your privacy We use cookies to enhance your browsing experience, serve…" at bounding box center [179, 168] width 133 height 3733
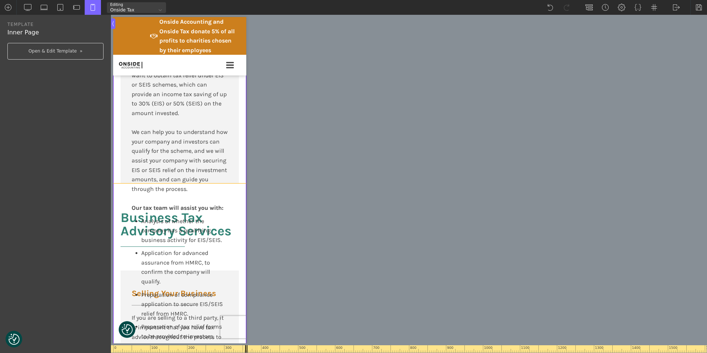
type input "section-853-175"
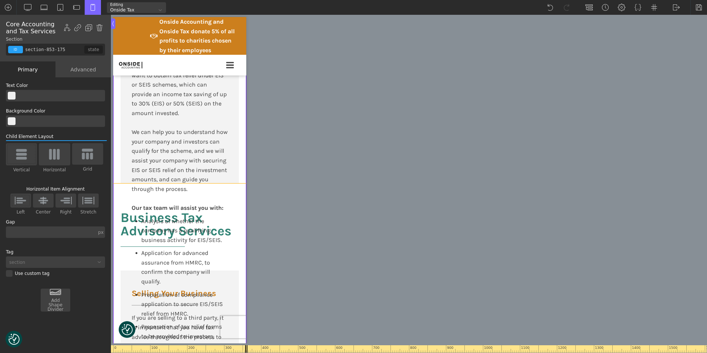
click at [236, 183] on div "EIS/SEIS Investments If your company is raising investment, your investors may …" at bounding box center [179, 92] width 133 height 181
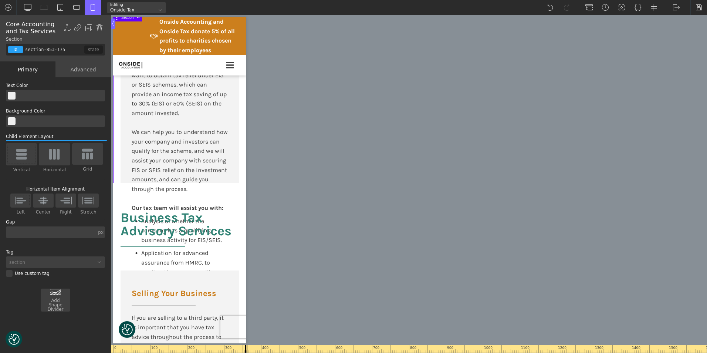
click at [81, 69] on div "Advanced" at bounding box center [82, 69] width 55 height 16
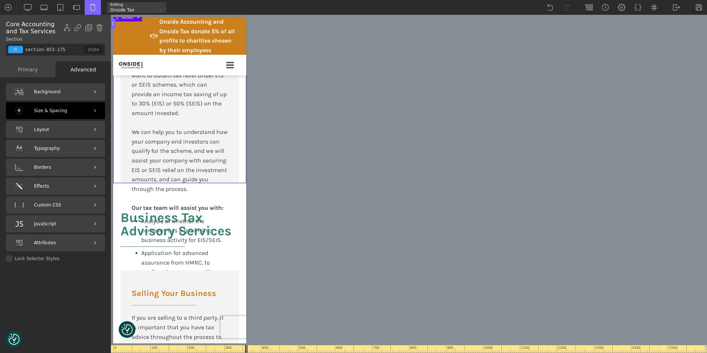
click at [64, 112] on div "Size & Spacing" at bounding box center [55, 110] width 99 height 17
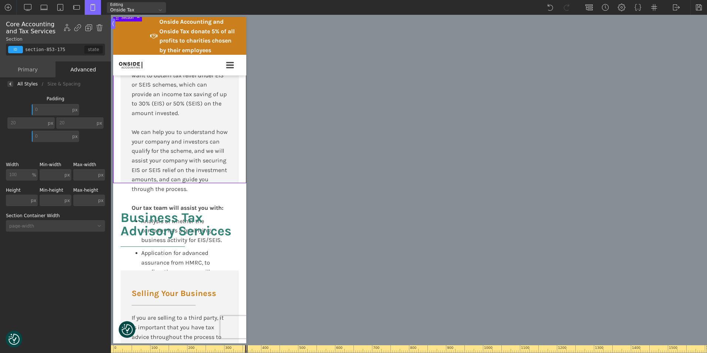
click at [23, 199] on input "text" at bounding box center [17, 199] width 23 height 11
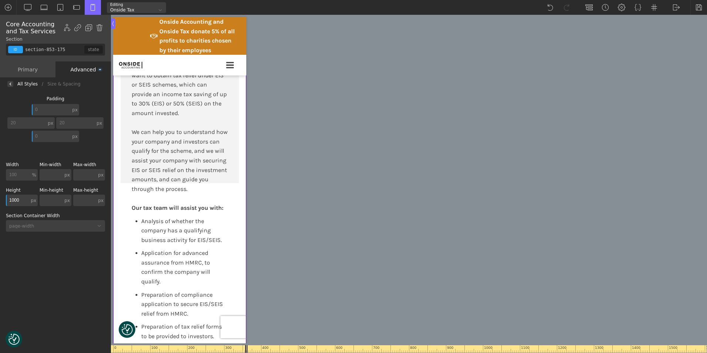
drag, startPoint x: 22, startPoint y: 199, endPoint x: 7, endPoint y: 199, distance: 14.8
click at [7, 199] on input "1000" at bounding box center [17, 199] width 23 height 11
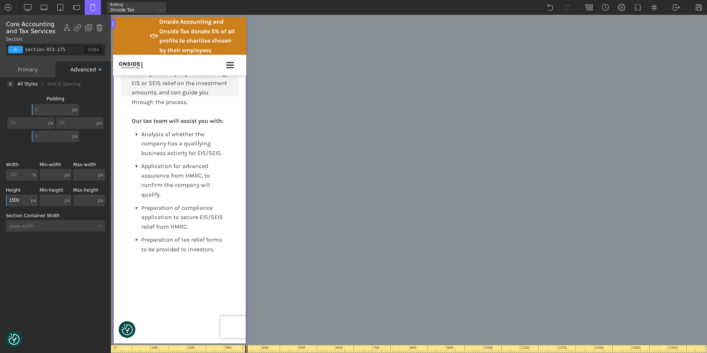
scroll to position [1905, 0]
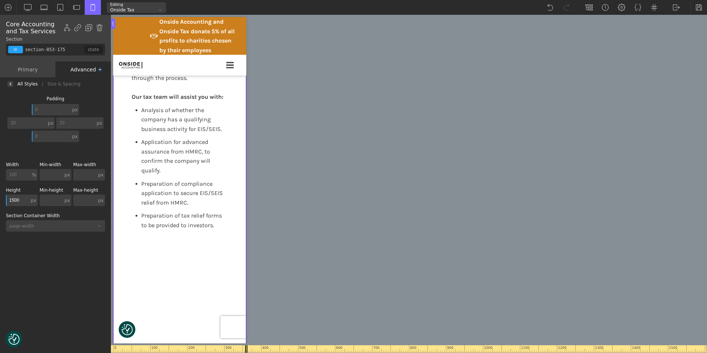
click at [17, 197] on input "1500" at bounding box center [17, 199] width 23 height 11
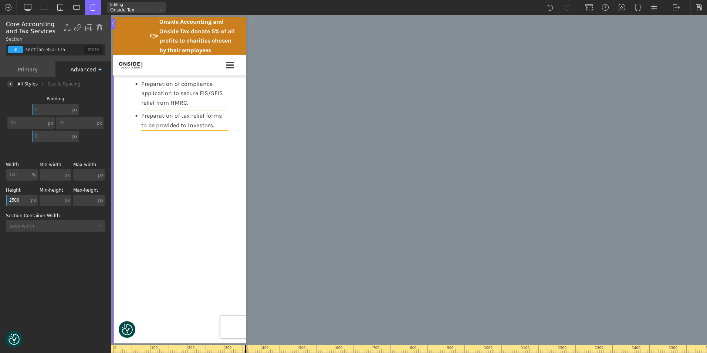
scroll to position [2016, 0]
drag, startPoint x: 22, startPoint y: 200, endPoint x: 12, endPoint y: 200, distance: 10.0
click at [12, 200] on input "2500" at bounding box center [17, 199] width 23 height 11
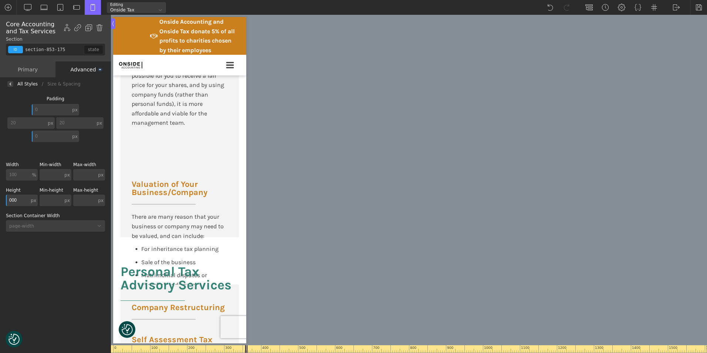
click at [10, 201] on input "000" at bounding box center [17, 199] width 23 height 11
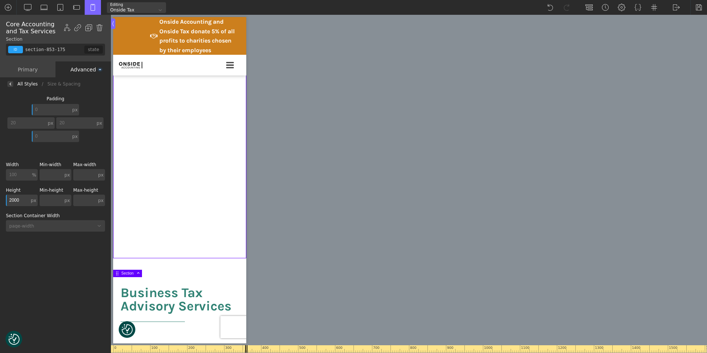
scroll to position [2349, 0]
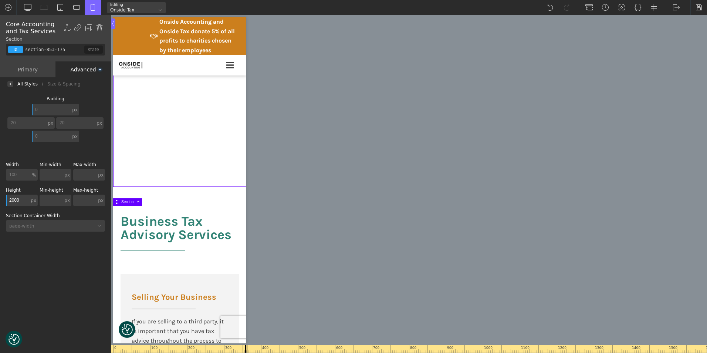
drag, startPoint x: 20, startPoint y: 197, endPoint x: 0, endPoint y: 197, distance: 20.3
click at [0, 197] on html "We value your privacy We use cookies to enhance your browsing experience, serve…" at bounding box center [353, 176] width 707 height 353
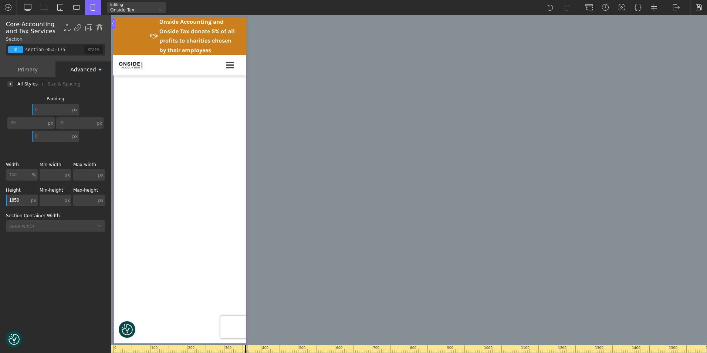
scroll to position [2164, 0]
drag, startPoint x: 21, startPoint y: 200, endPoint x: -1, endPoint y: 200, distance: 22.6
click at [0, 200] on html "We value your privacy We use cookies to enhance your browsing experience, serve…" at bounding box center [353, 176] width 707 height 353
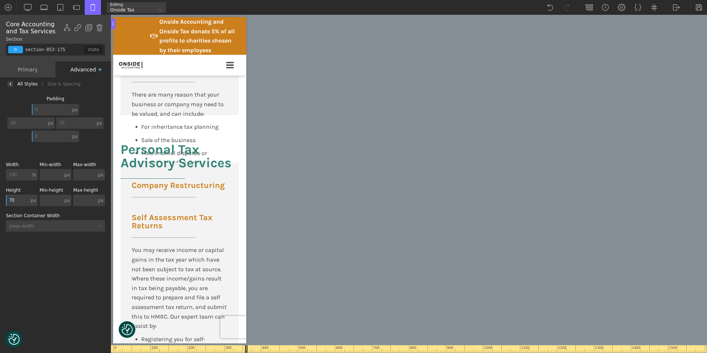
type input "700"
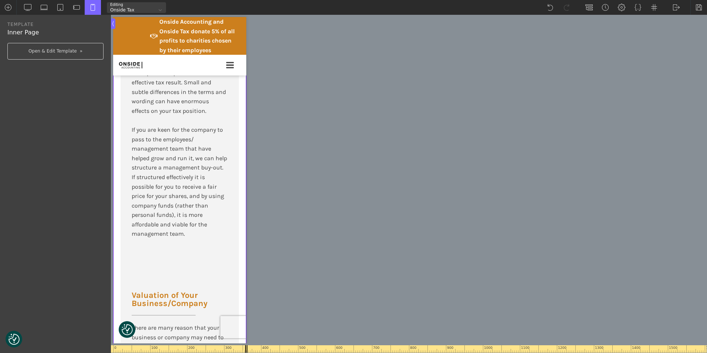
type input "div_block-656-175"
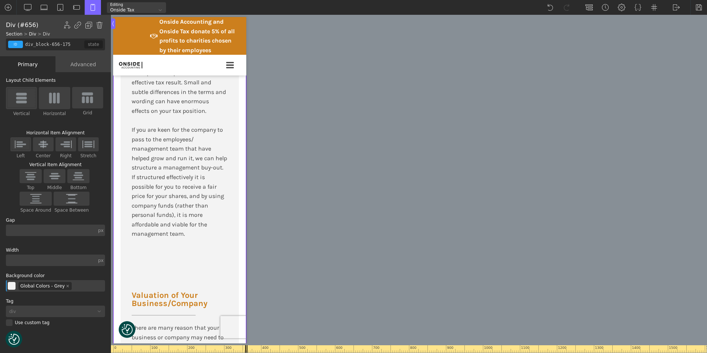
click at [231, 168] on div "Selling Your Business If you are selling to a third party, it is important that…" at bounding box center [180, 163] width 118 height 370
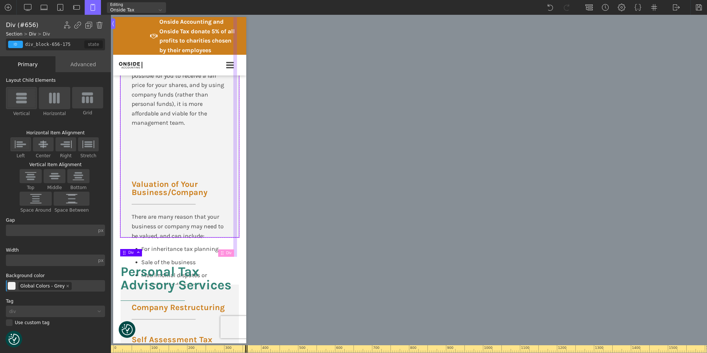
scroll to position [2312, 0]
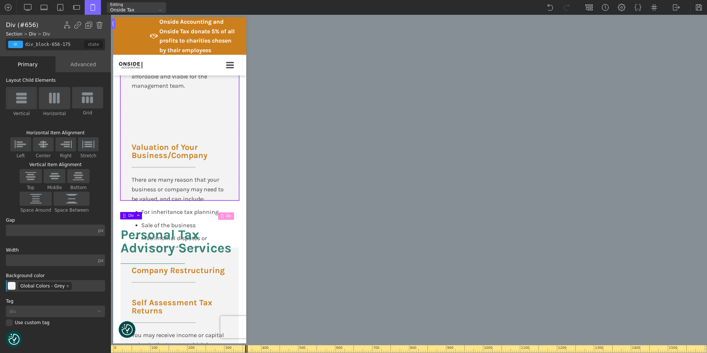
click at [88, 64] on div "Advanced" at bounding box center [82, 64] width 55 height 16
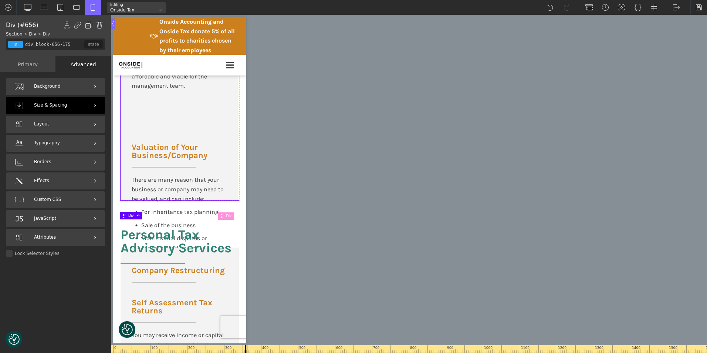
click at [47, 106] on span "Size & Spacing" at bounding box center [50, 105] width 33 height 7
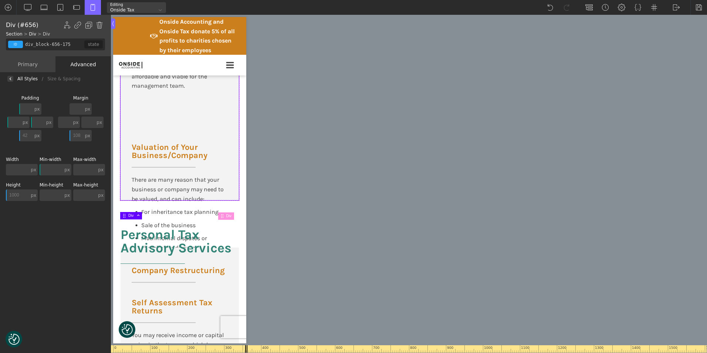
click at [19, 200] on input "1000" at bounding box center [17, 194] width 23 height 11
click at [19, 194] on input "1000" at bounding box center [17, 194] width 23 height 11
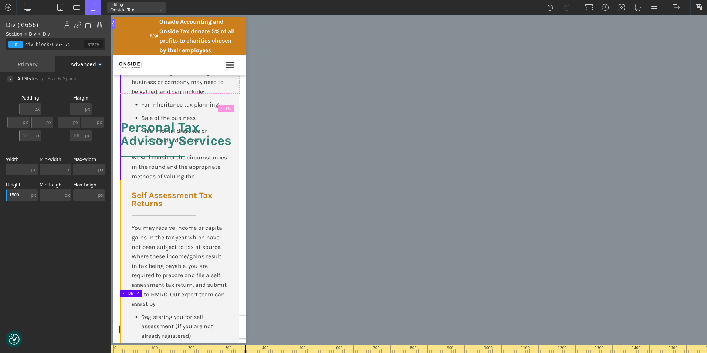
scroll to position [2460, 0]
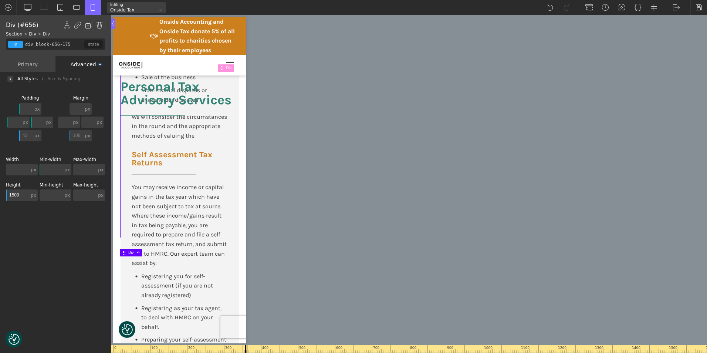
type input "1500"
click at [28, 137] on input "42" at bounding box center [26, 135] width 14 height 11
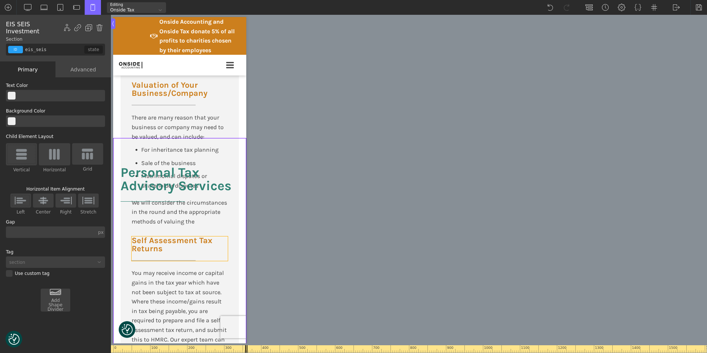
scroll to position [2349, 0]
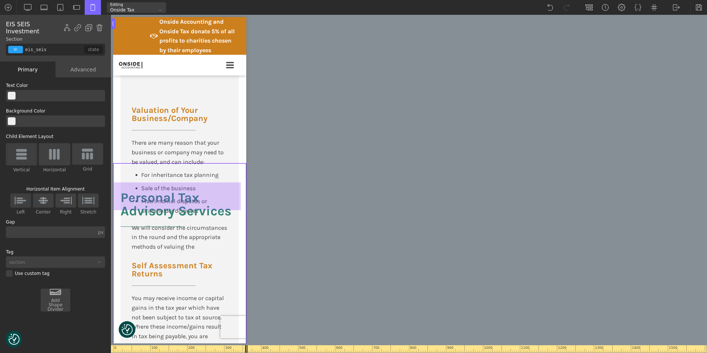
click at [238, 191] on div at bounding box center [177, 196] width 128 height 28
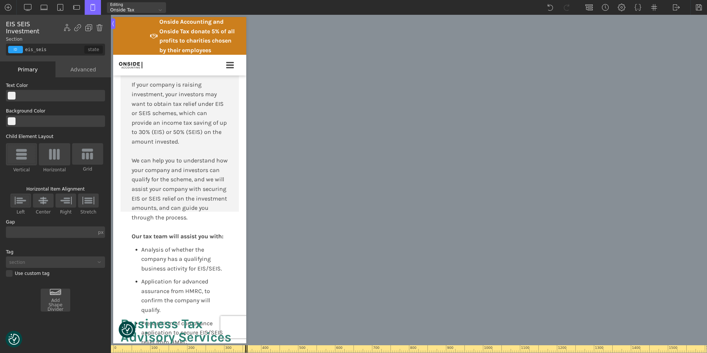
scroll to position [1768, 0]
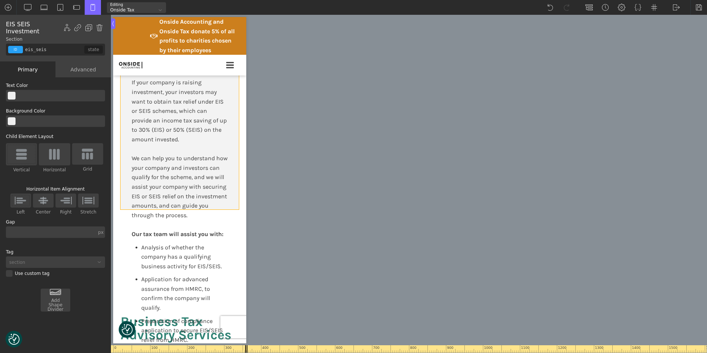
type input "div_block-856-175"
click at [232, 199] on div "EIS/SEIS Investments If your company is raising investment, your investors may …" at bounding box center [180, 126] width 118 height 166
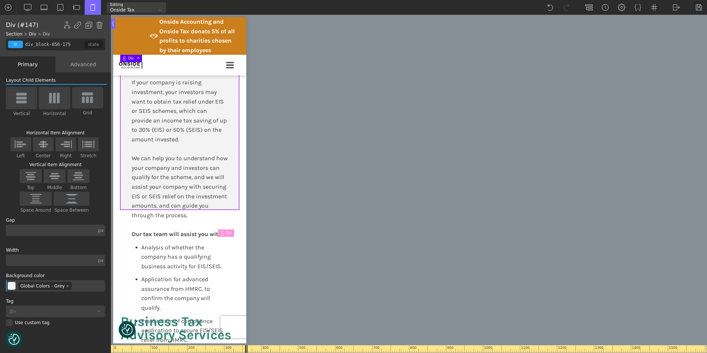
click at [85, 69] on div "Advanced" at bounding box center [82, 64] width 55 height 16
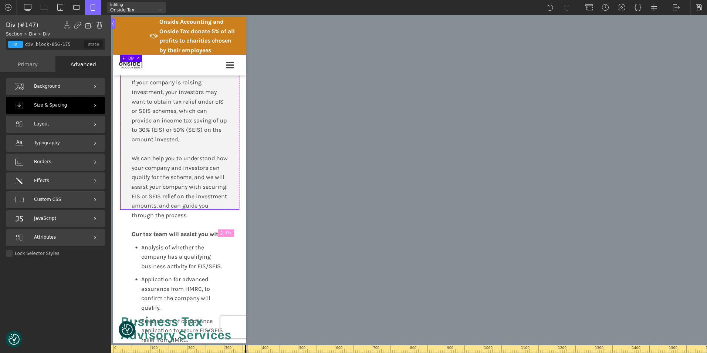
click at [54, 103] on span "Size & Spacing" at bounding box center [50, 105] width 33 height 7
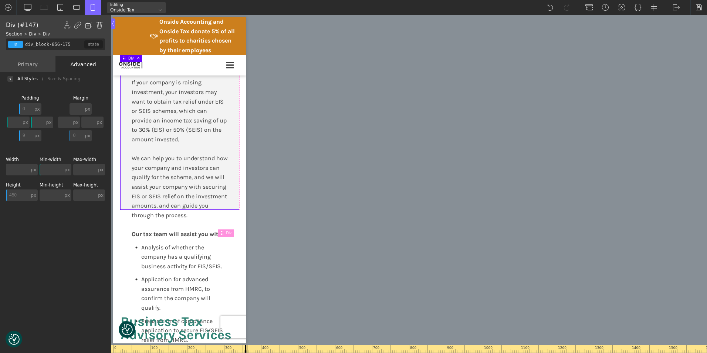
click at [21, 195] on input "450" at bounding box center [17, 194] width 23 height 11
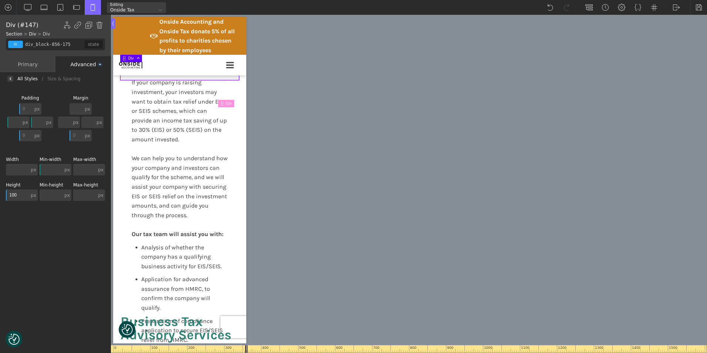
click at [21, 195] on input "100" at bounding box center [17, 194] width 23 height 11
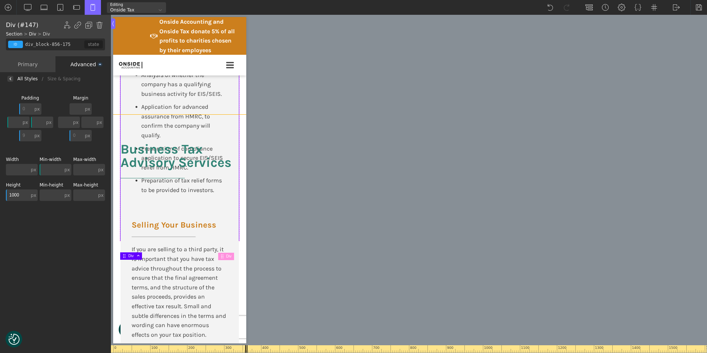
scroll to position [1953, 0]
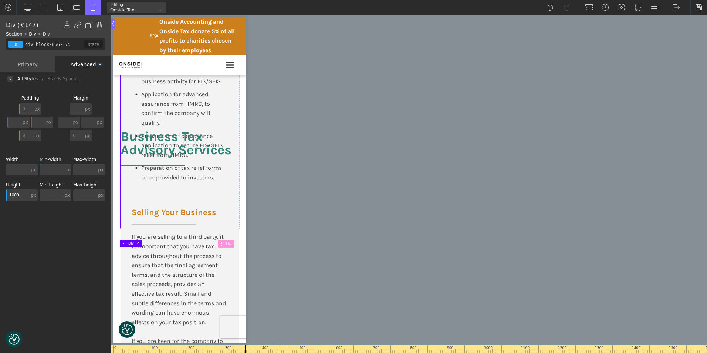
drag, startPoint x: 20, startPoint y: 192, endPoint x: 2, endPoint y: 192, distance: 18.1
click at [2, 192] on div "Background Size & Spacing Padding 0 px px % em rem auto vw vh none px px % em r…" at bounding box center [55, 219] width 111 height 269
type input "950"
click at [33, 135] on input "9" at bounding box center [26, 135] width 14 height 11
click at [30, 135] on input "9" at bounding box center [26, 135] width 14 height 11
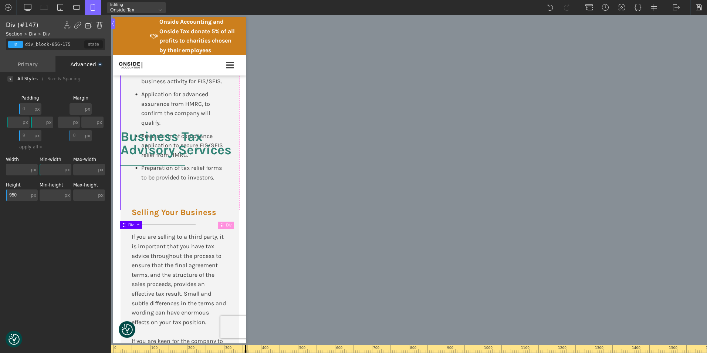
click at [30, 135] on input "9" at bounding box center [26, 135] width 14 height 11
click at [30, 135] on input "42" at bounding box center [26, 135] width 14 height 11
type input "42"
click at [82, 135] on input "0" at bounding box center [77, 135] width 14 height 11
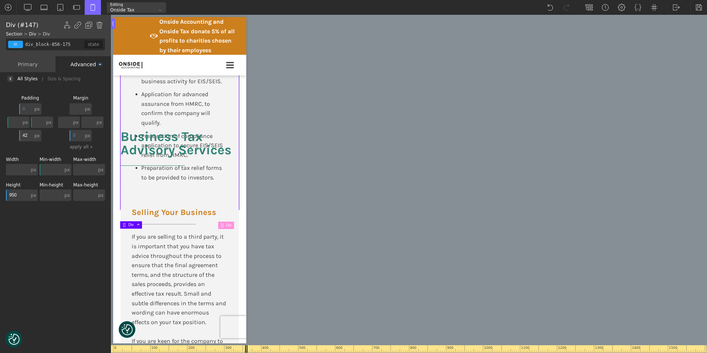
click at [82, 135] on input "0" at bounding box center [77, 135] width 14 height 11
type input "1"
type input "0"
click at [149, 163] on h2 "Business Tax Advisory Services" at bounding box center [180, 152] width 118 height 45
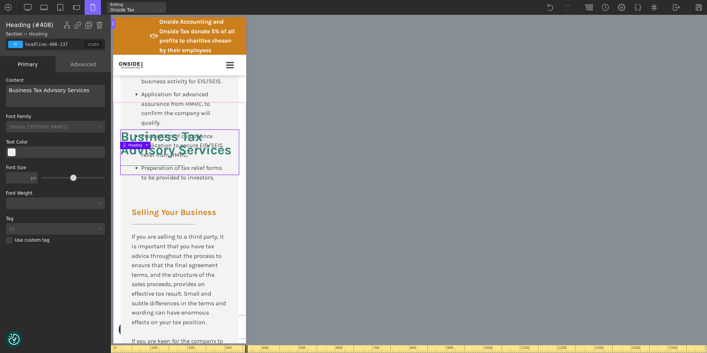
type input "rd_tax_credits"
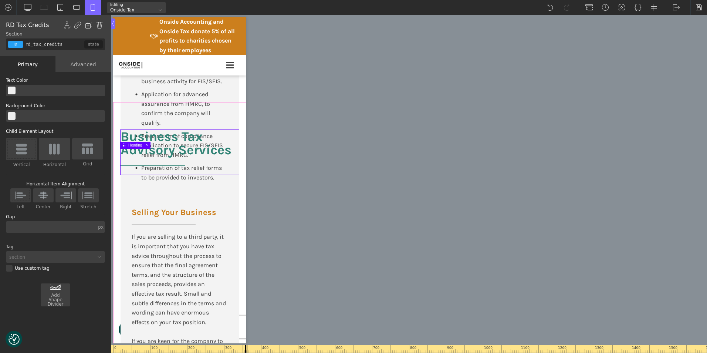
click at [239, 138] on body "We value your privacy We use cookies to enhance your browsing experience, serve…" at bounding box center [179, 48] width 133 height 3811
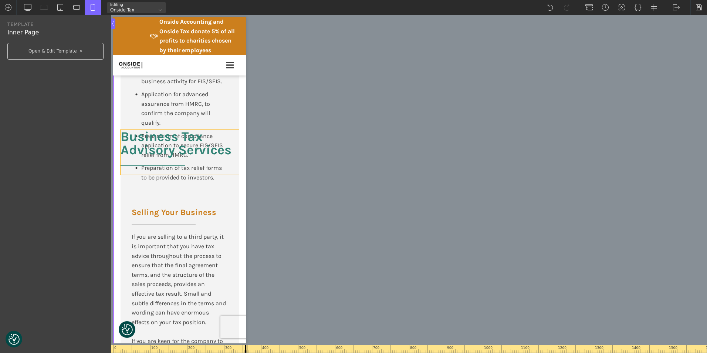
click at [190, 159] on h2 "Business Tax Advisory Services" at bounding box center [180, 152] width 118 height 45
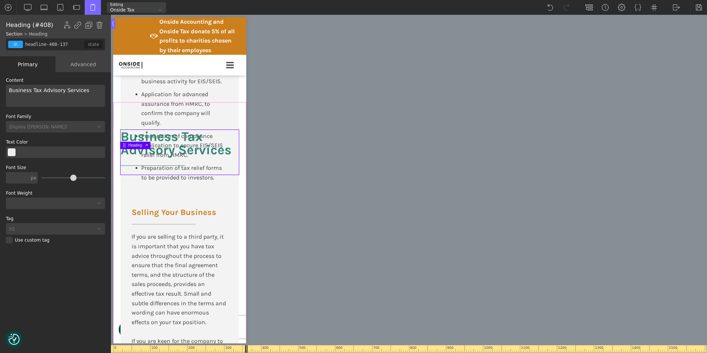
type input "rd_tax_credits"
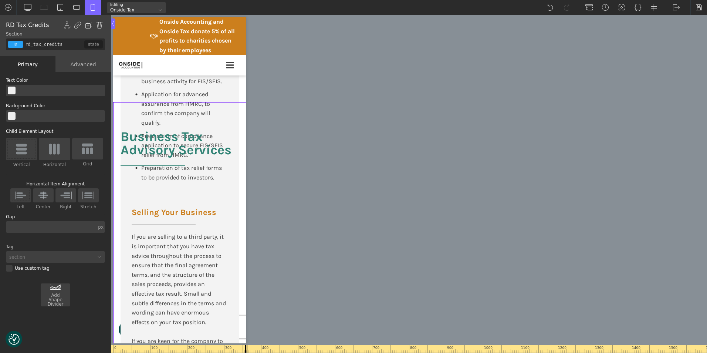
click at [234, 143] on body "We value your privacy We use cookies to enhance your browsing experience, serve…" at bounding box center [179, 48] width 133 height 3811
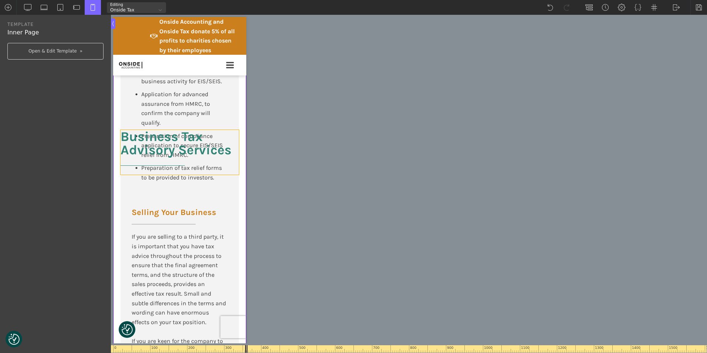
type input "headline-408-137"
click at [223, 159] on h2 "Business Tax Advisory Services" at bounding box center [180, 152] width 118 height 45
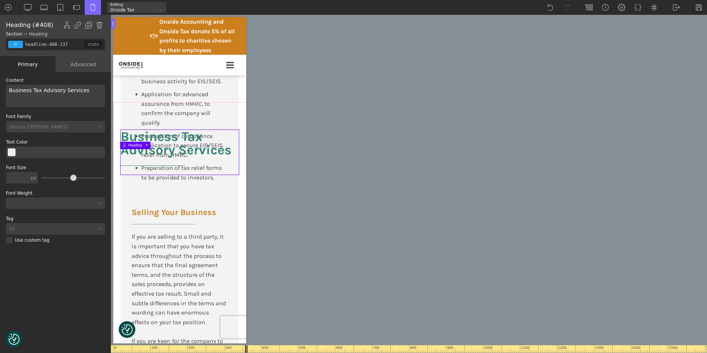
click at [84, 66] on div "Advanced" at bounding box center [82, 64] width 55 height 16
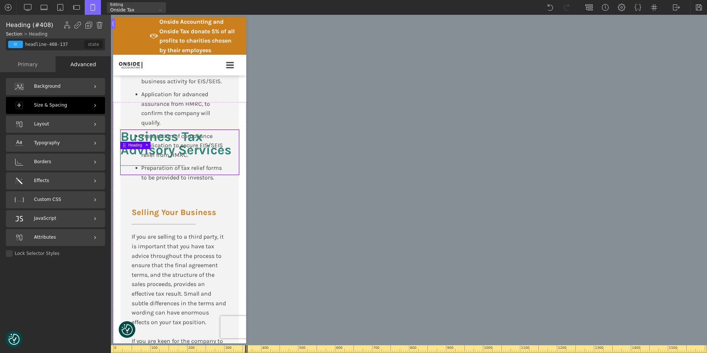
click at [56, 104] on span "Size & Spacing" at bounding box center [50, 105] width 33 height 7
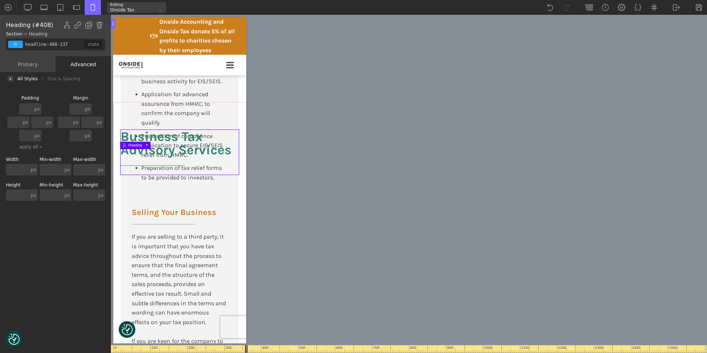
click at [27, 135] on input "text" at bounding box center [26, 135] width 14 height 11
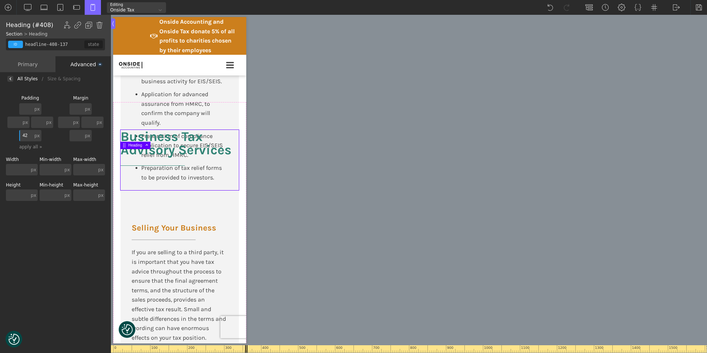
type input "4"
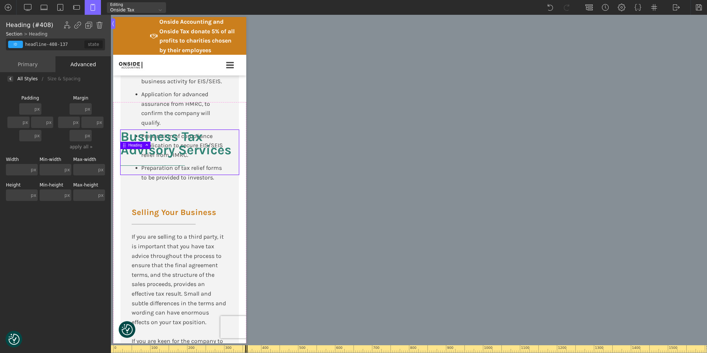
click at [78, 110] on input "text" at bounding box center [77, 108] width 14 height 11
click at [27, 108] on input "text" at bounding box center [26, 108] width 14 height 11
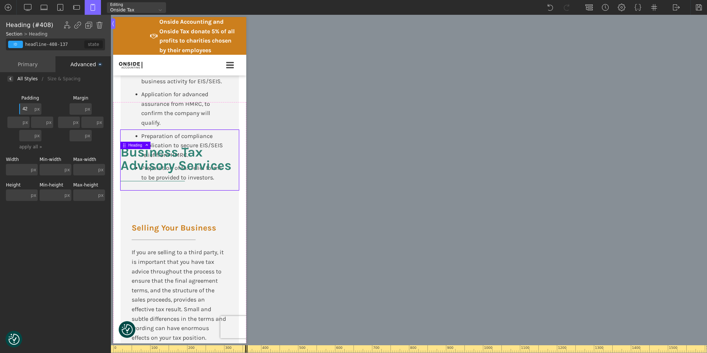
type input "4"
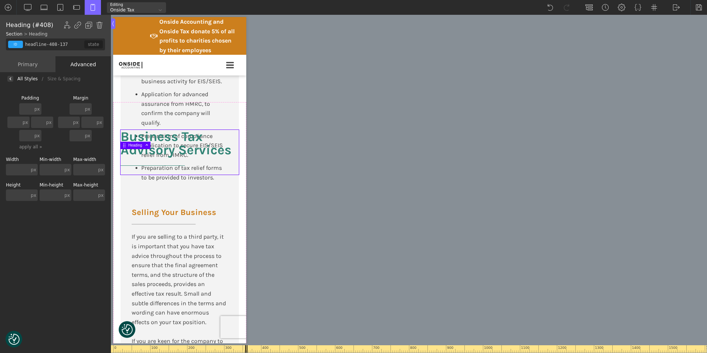
click at [32, 105] on input "text" at bounding box center [26, 108] width 14 height 11
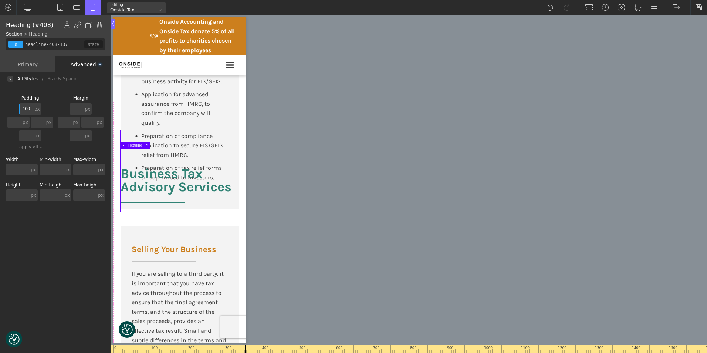
type input "100"
click at [82, 109] on input "text" at bounding box center [77, 108] width 14 height 11
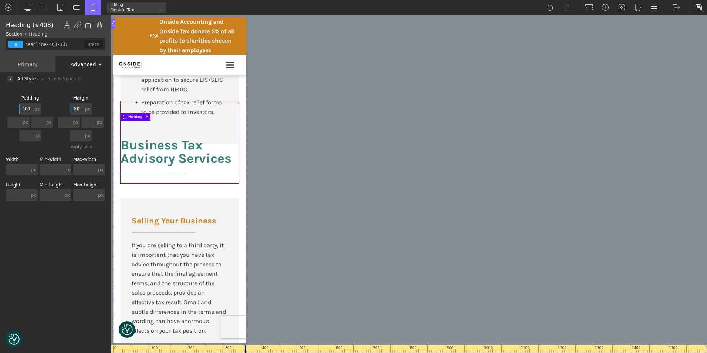
scroll to position [2027, 0]
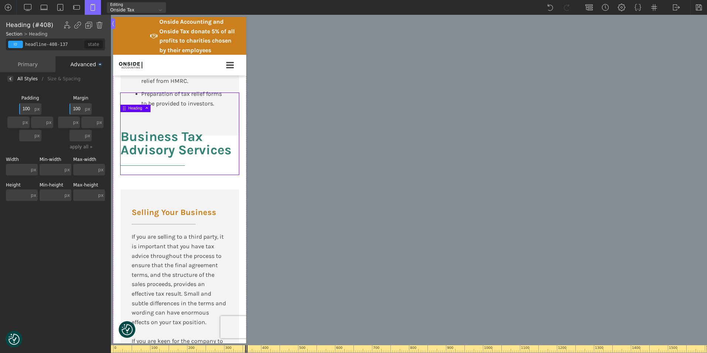
click at [79, 108] on input "100" at bounding box center [77, 108] width 14 height 11
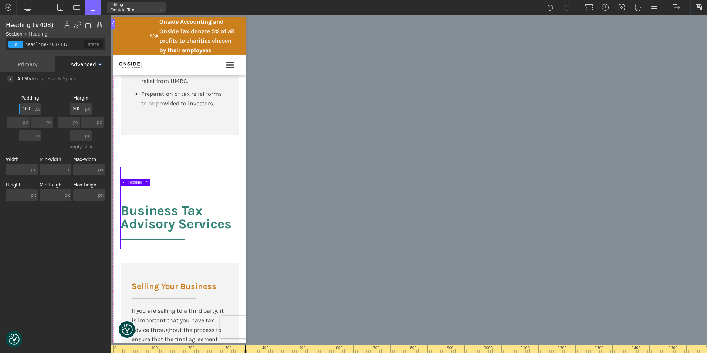
click at [79, 108] on input "300" at bounding box center [77, 108] width 14 height 11
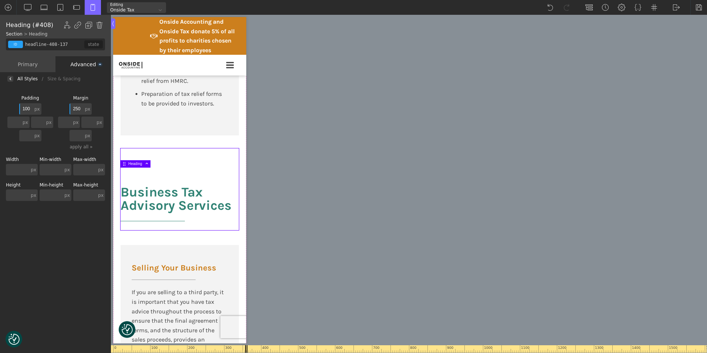
click at [81, 106] on input "250" at bounding box center [77, 108] width 14 height 11
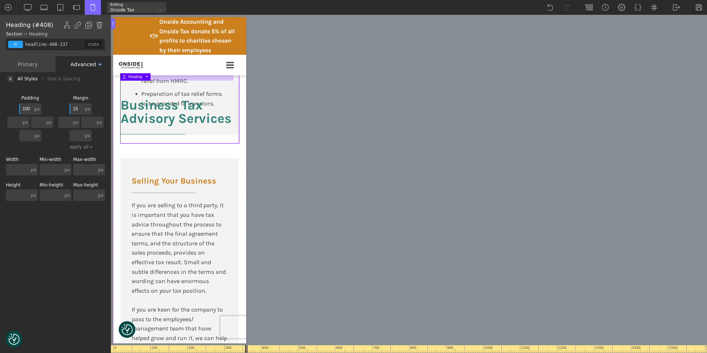
type input "150"
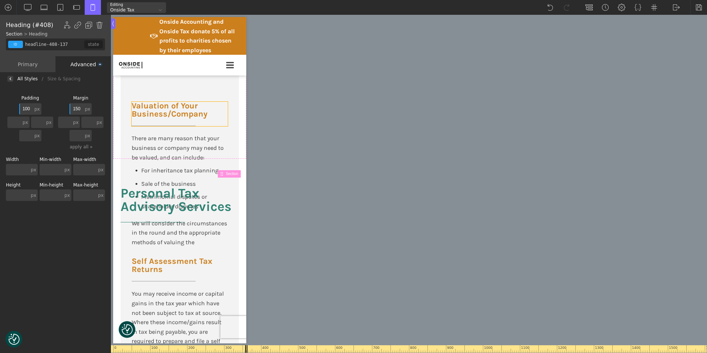
scroll to position [2471, 0]
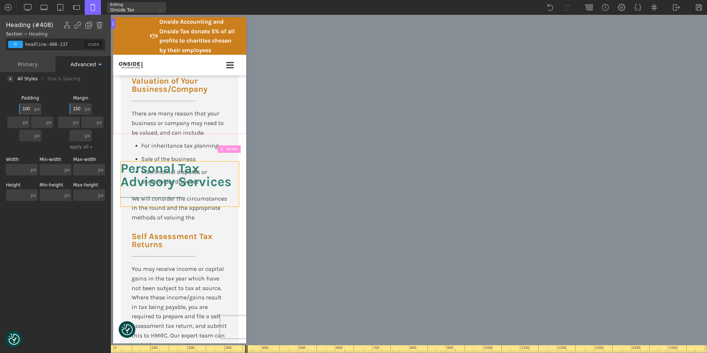
type input "headline-440-137"
click at [186, 194] on h2 "Personal Tax Advisory Services" at bounding box center [180, 184] width 118 height 45
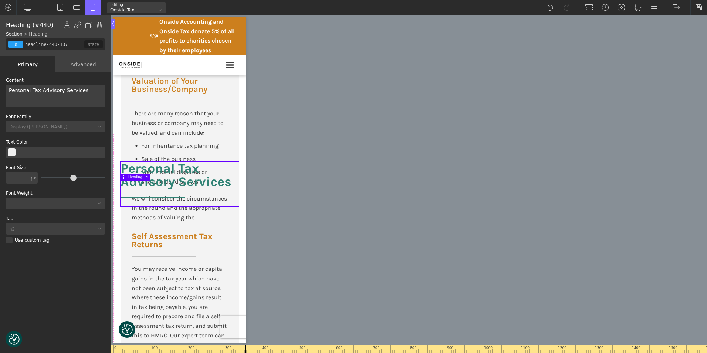
click at [82, 65] on div "Advanced" at bounding box center [82, 64] width 55 height 16
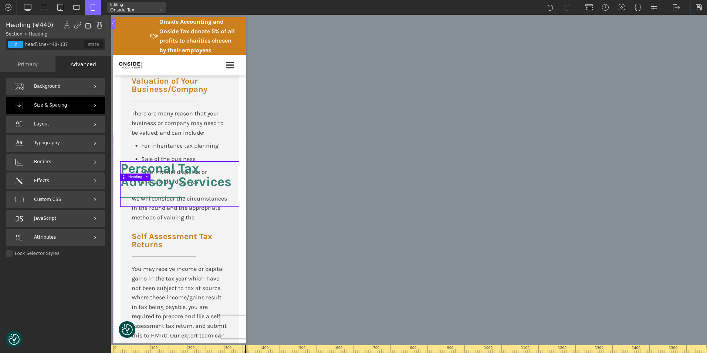
click at [51, 105] on span "Size & Spacing" at bounding box center [50, 105] width 33 height 7
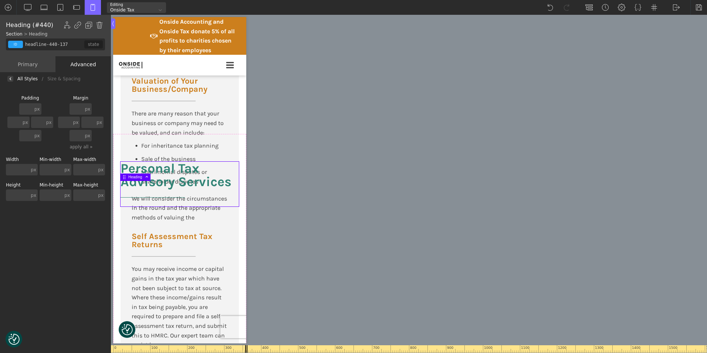
click at [76, 107] on input "text" at bounding box center [77, 108] width 14 height 11
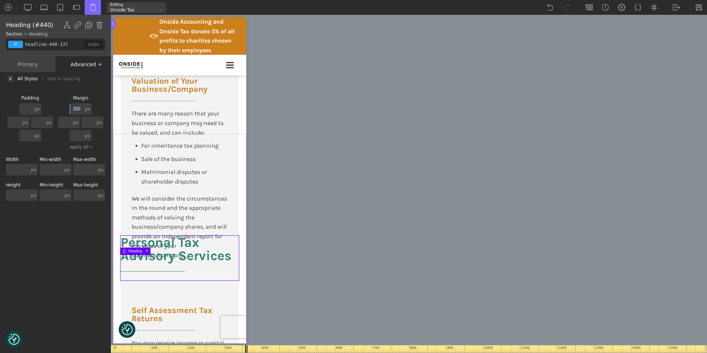
click at [76, 107] on input "200" at bounding box center [77, 108] width 14 height 11
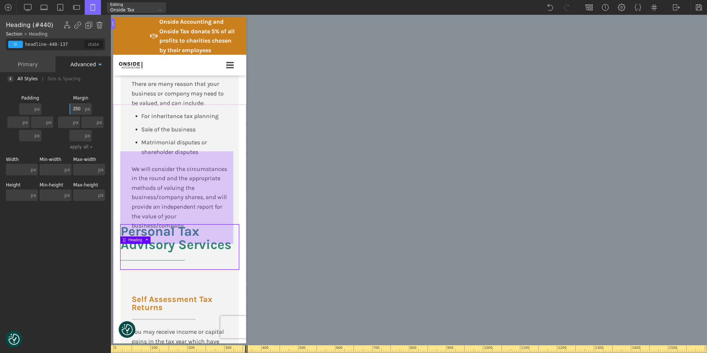
scroll to position [2582, 0]
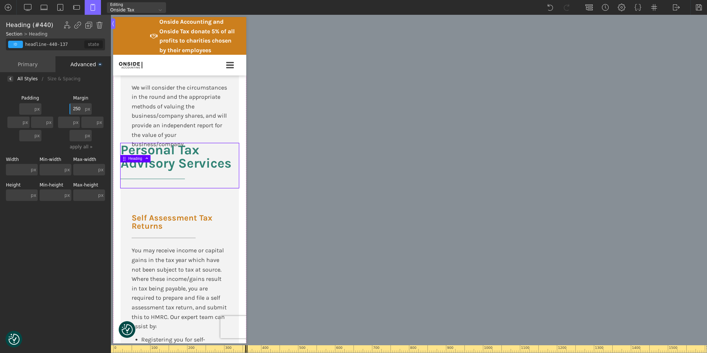
click at [83, 107] on input "250" at bounding box center [77, 108] width 14 height 11
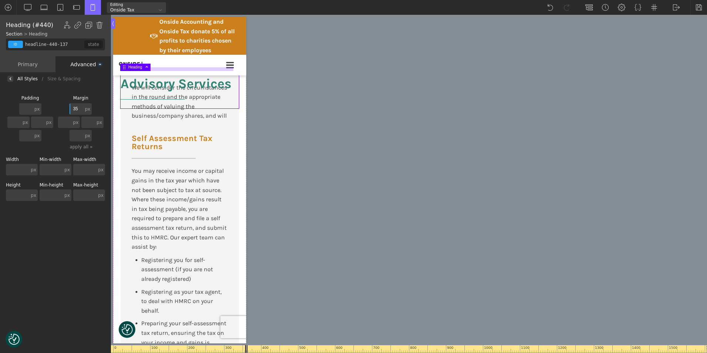
type input "350"
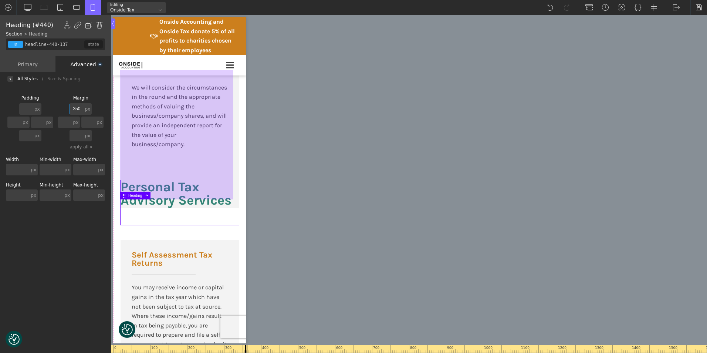
click at [182, 187] on div at bounding box center [176, 134] width 113 height 129
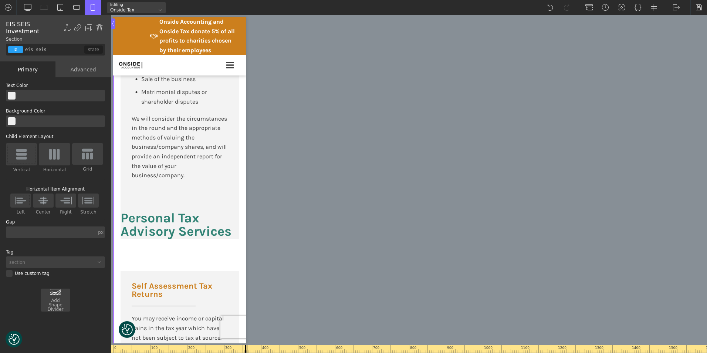
scroll to position [2508, 0]
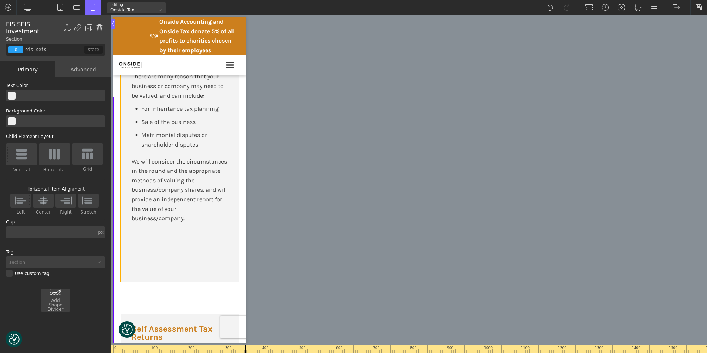
type input "div_block-656-175"
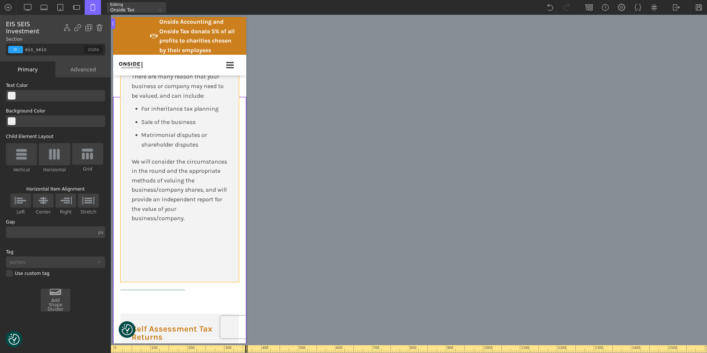
type input "div_block-656-175"
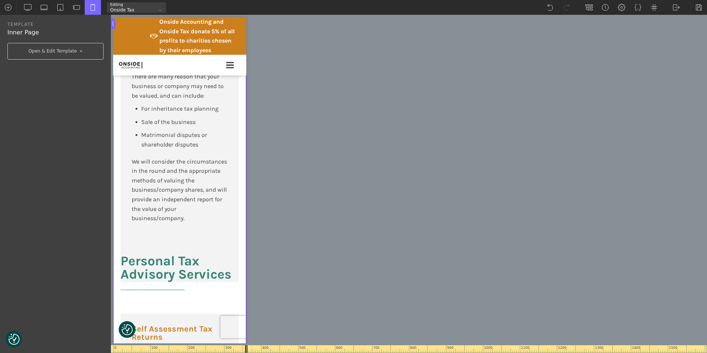
type input "div_block-656-175"
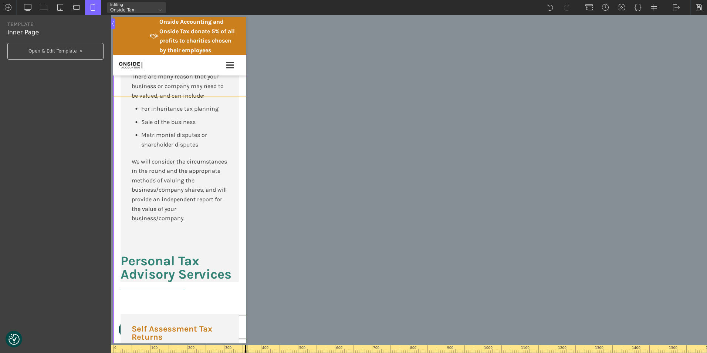
type input "eis_seis"
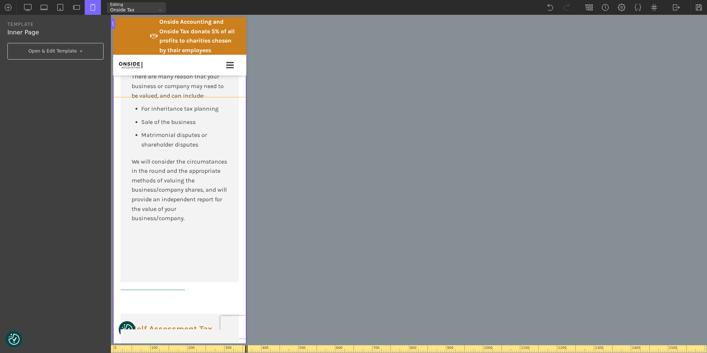
type input "rd_tax_credits"
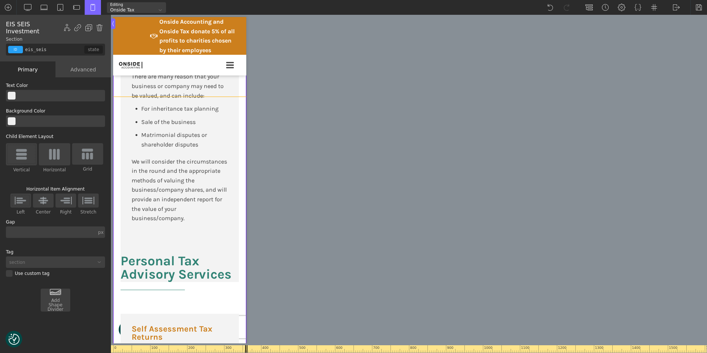
type input "text_block-715-175"
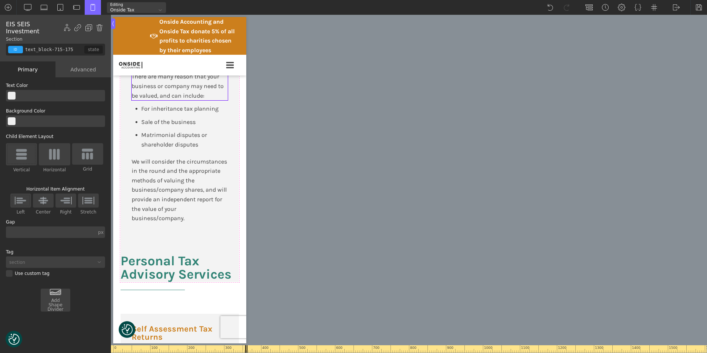
click at [189, 100] on div "There are many reason that your business or company may need to be valued, and …" at bounding box center [180, 86] width 96 height 28
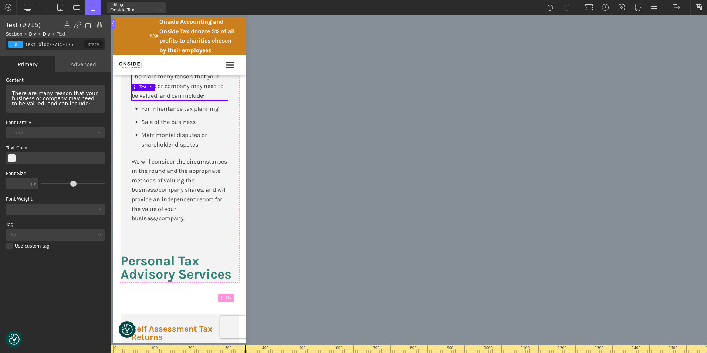
click at [81, 62] on div "Advanced" at bounding box center [82, 64] width 55 height 16
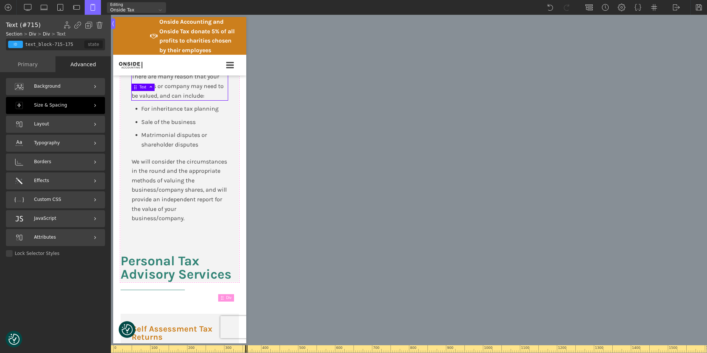
click at [64, 102] on div "Size & Spacing" at bounding box center [55, 105] width 99 height 17
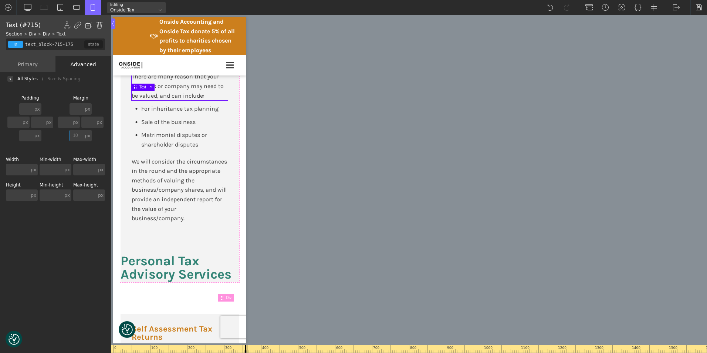
click at [20, 193] on input "text" at bounding box center [17, 194] width 23 height 11
click at [78, 136] on input "10" at bounding box center [77, 135] width 14 height 11
type input "0"
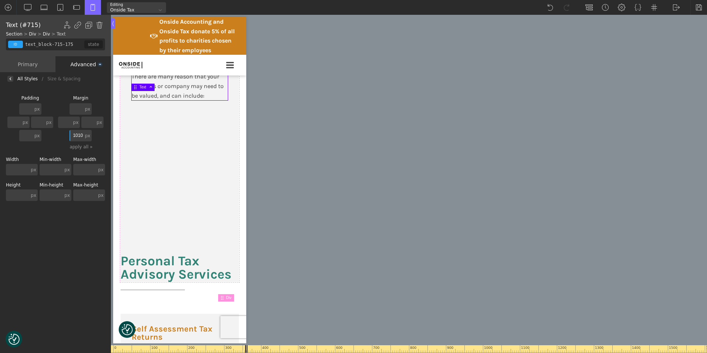
click at [81, 138] on input "1010" at bounding box center [77, 135] width 14 height 11
type input "0"
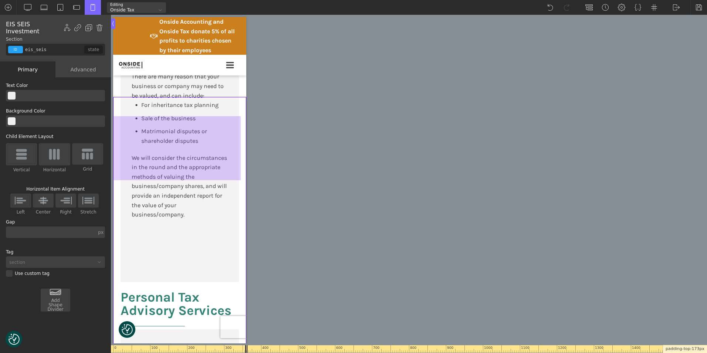
drag, startPoint x: 237, startPoint y: 118, endPoint x: 240, endPoint y: 154, distance: 36.3
click at [240, 154] on div at bounding box center [177, 148] width 128 height 64
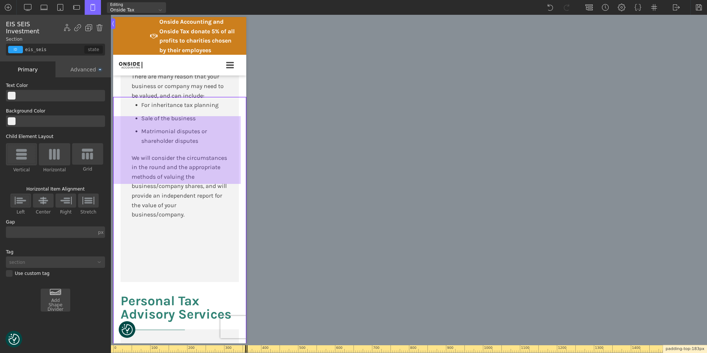
drag, startPoint x: 206, startPoint y: 117, endPoint x: 210, endPoint y: 121, distance: 5.8
click at [210, 121] on div at bounding box center [177, 150] width 128 height 68
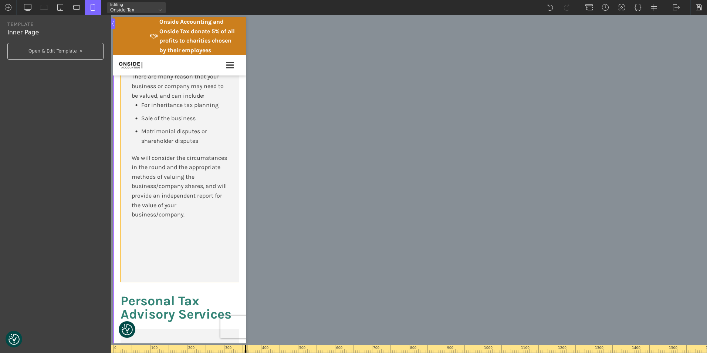
type input "div_block-656-175"
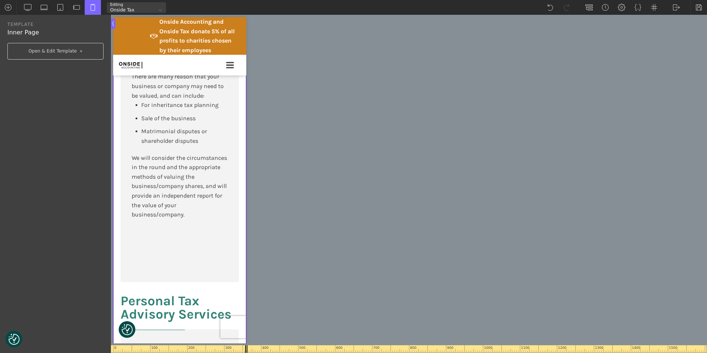
type input "div_block-656-175"
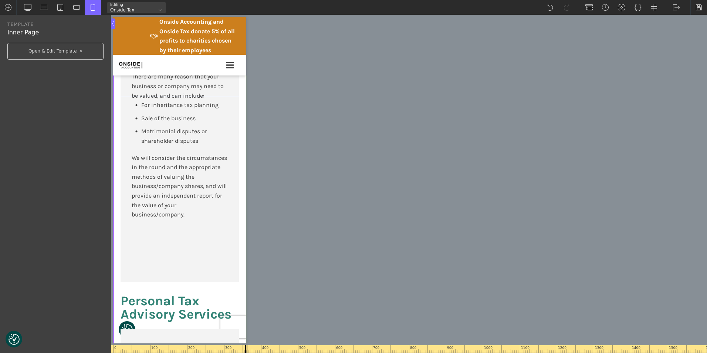
type input "rd_tax_credits"
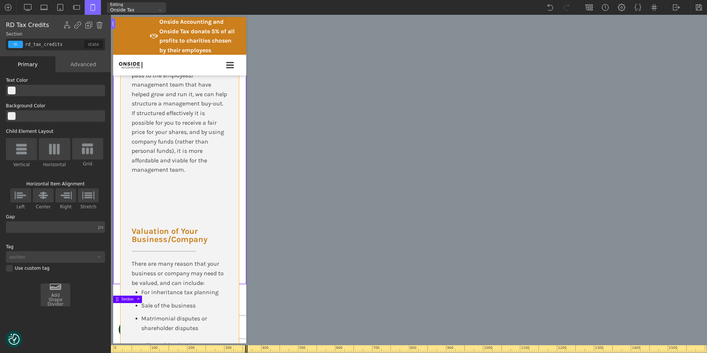
scroll to position [2323, 0]
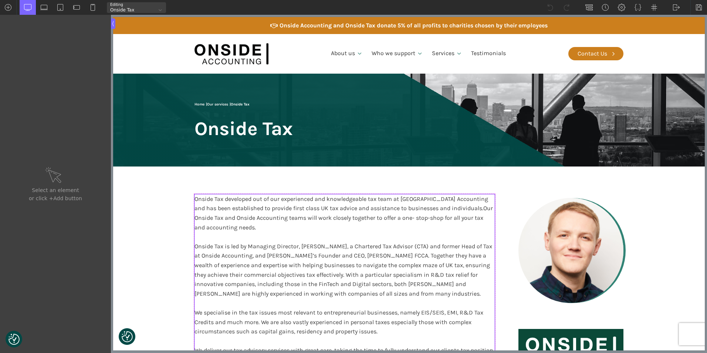
click at [244, 217] on span "Our Onside Tax and Onside Accounting teams will work closely together to offer …" at bounding box center [343, 217] width 298 height 26
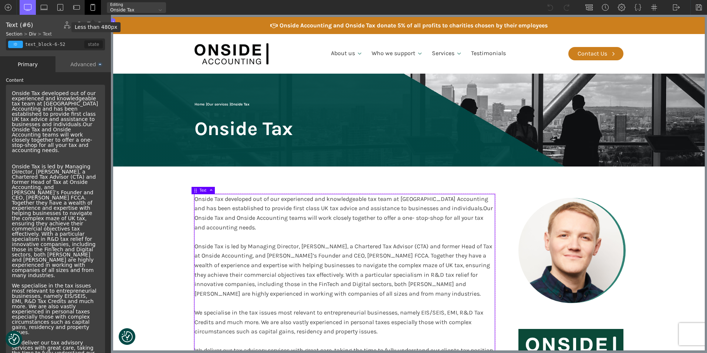
click at [91, 6] on img at bounding box center [92, 7] width 7 height 7
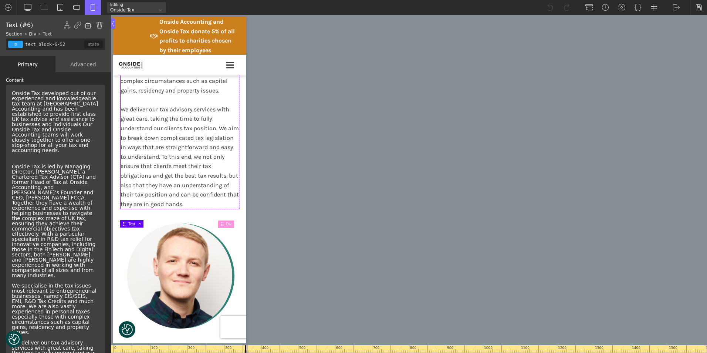
scroll to position [444, 0]
click at [70, 65] on div "Advanced" at bounding box center [82, 64] width 55 height 16
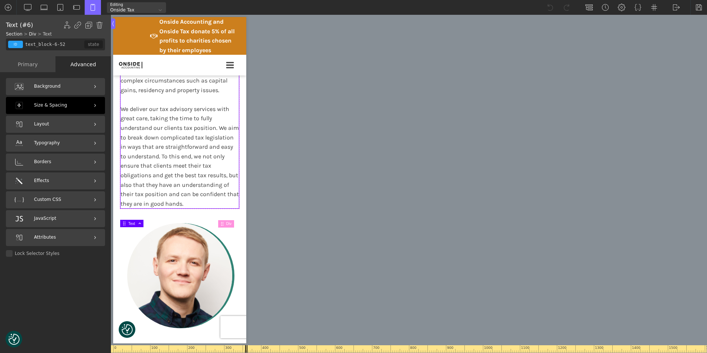
click at [64, 103] on div "Size & Spacing" at bounding box center [55, 105] width 99 height 17
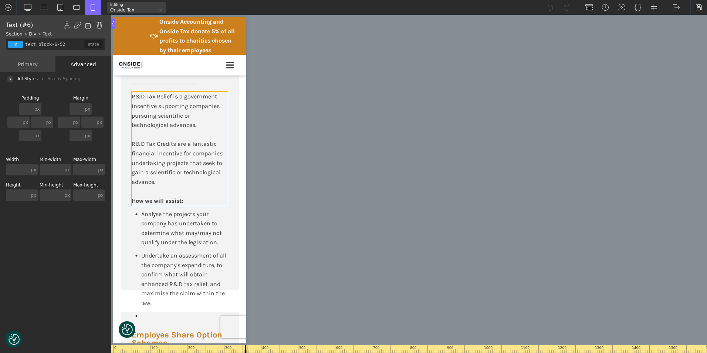
scroll to position [1035, 0]
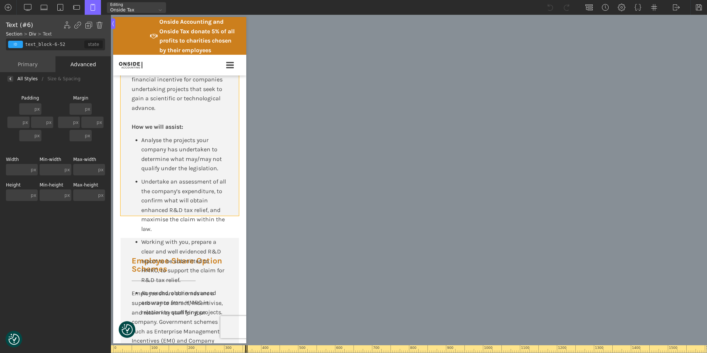
click at [123, 216] on div "R&D Tax Relief R&D Tax Relief is a government incentive supporting companies pu…" at bounding box center [180, 95] width 118 height 240
type input "div_block-147-137"
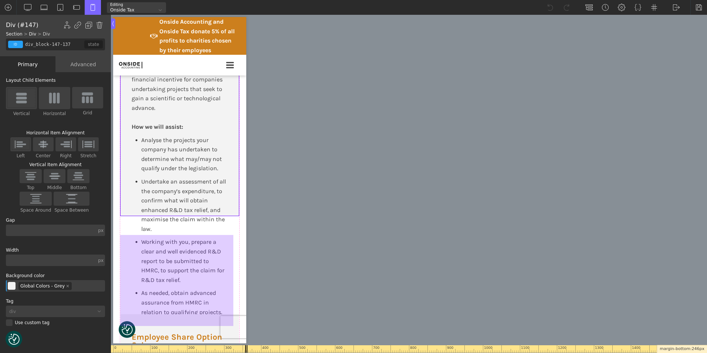
drag, startPoint x: 232, startPoint y: 234, endPoint x: 231, endPoint y: 311, distance: 76.2
click at [231, 311] on div at bounding box center [176, 280] width 113 height 91
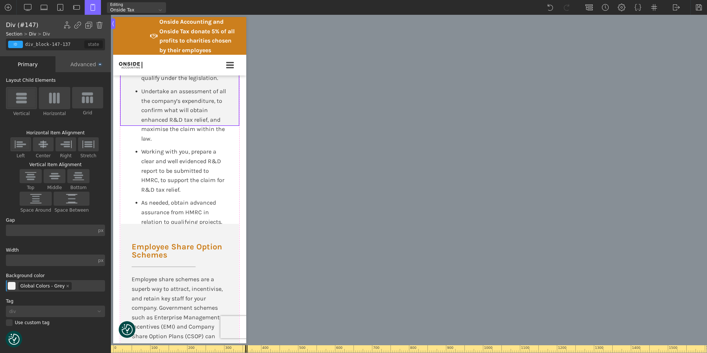
scroll to position [1146, 0]
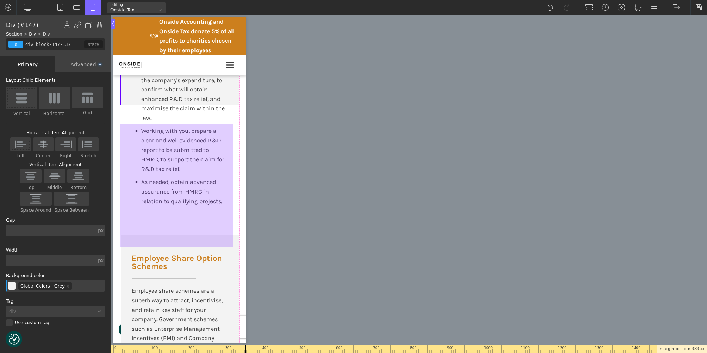
drag, startPoint x: 227, startPoint y: 125, endPoint x: 234, endPoint y: 158, distance: 33.0
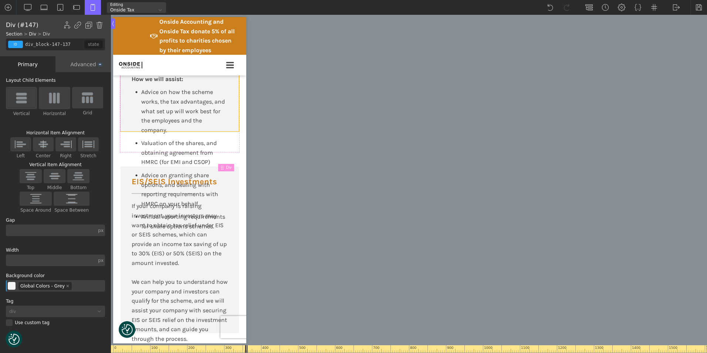
scroll to position [1516, 0]
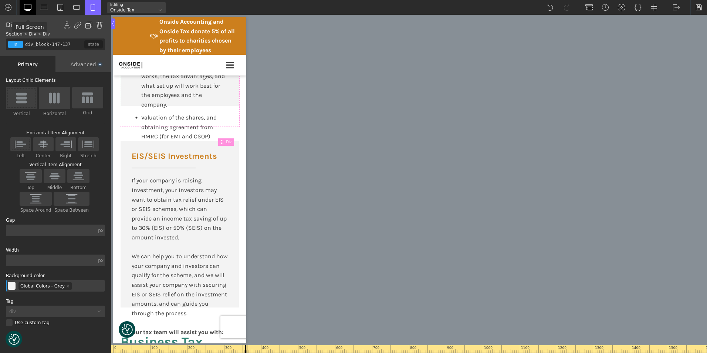
click at [27, 6] on img at bounding box center [27, 7] width 7 height 7
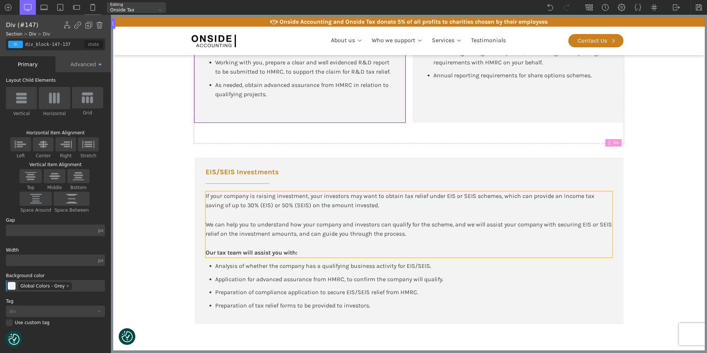
scroll to position [660, 0]
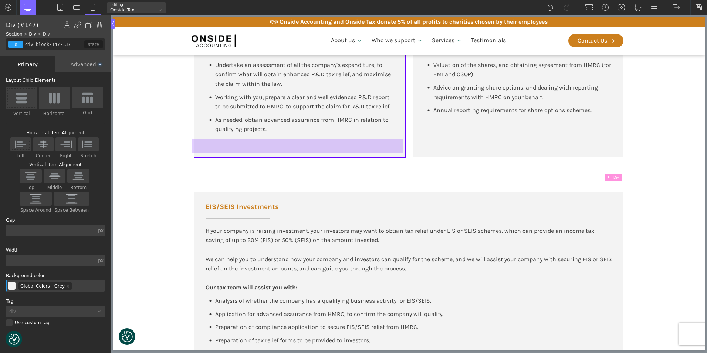
click at [250, 142] on div at bounding box center [297, 146] width 211 height 14
drag, startPoint x: 241, startPoint y: 142, endPoint x: 211, endPoint y: 155, distance: 32.3
click at [211, 156] on div at bounding box center [297, 160] width 211 height 15
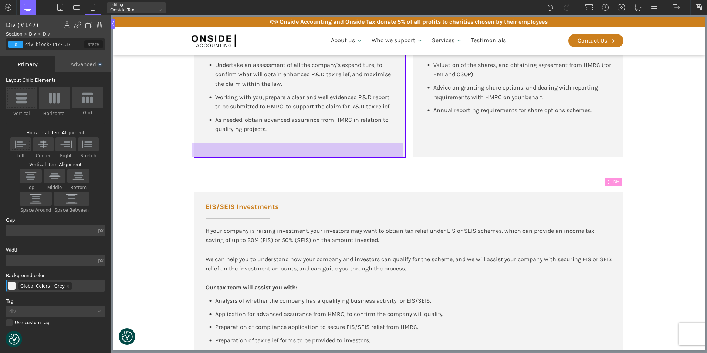
click at [211, 154] on div at bounding box center [297, 150] width 211 height 14
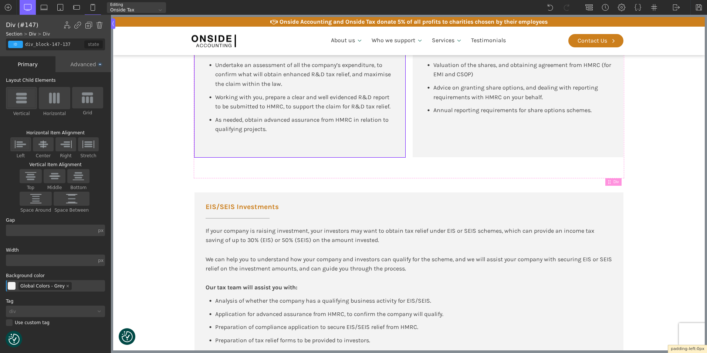
drag, startPoint x: 215, startPoint y: 143, endPoint x: 201, endPoint y: 136, distance: 15.5
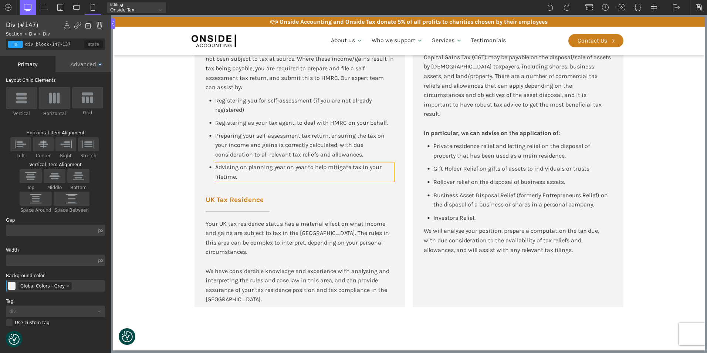
scroll to position [1547, 0]
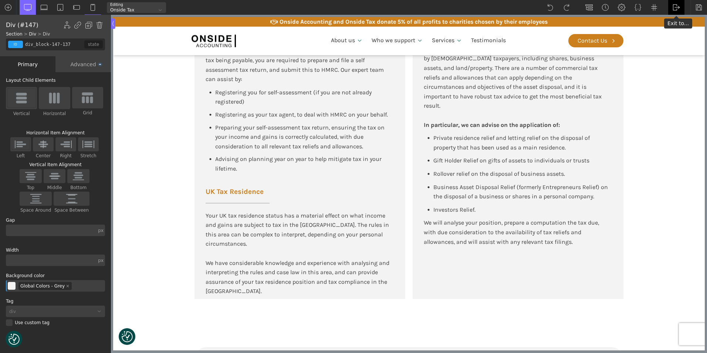
click at [676, 8] on img at bounding box center [676, 7] width 7 height 7
click at [676, 19] on link "WP Admin" at bounding box center [683, 19] width 31 height 12
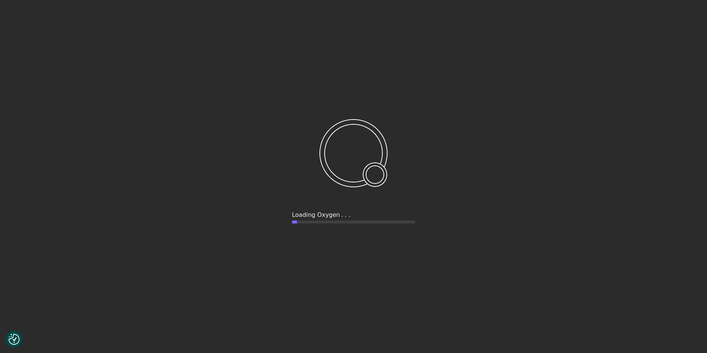
checkbox input "true"
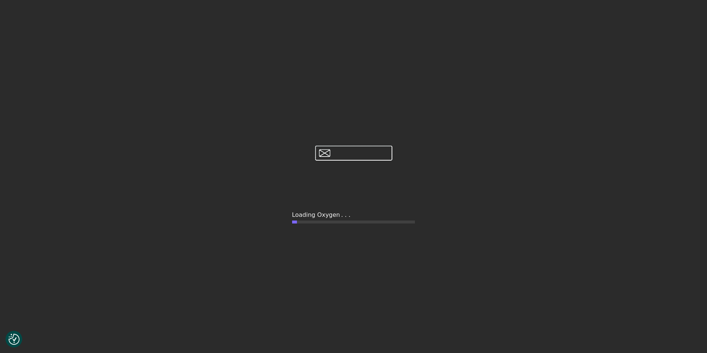
checkbox input "true"
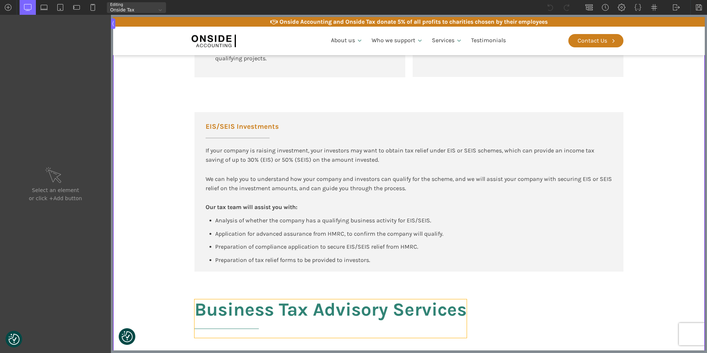
scroll to position [703, 0]
